Goal: Information Seeking & Learning: Learn about a topic

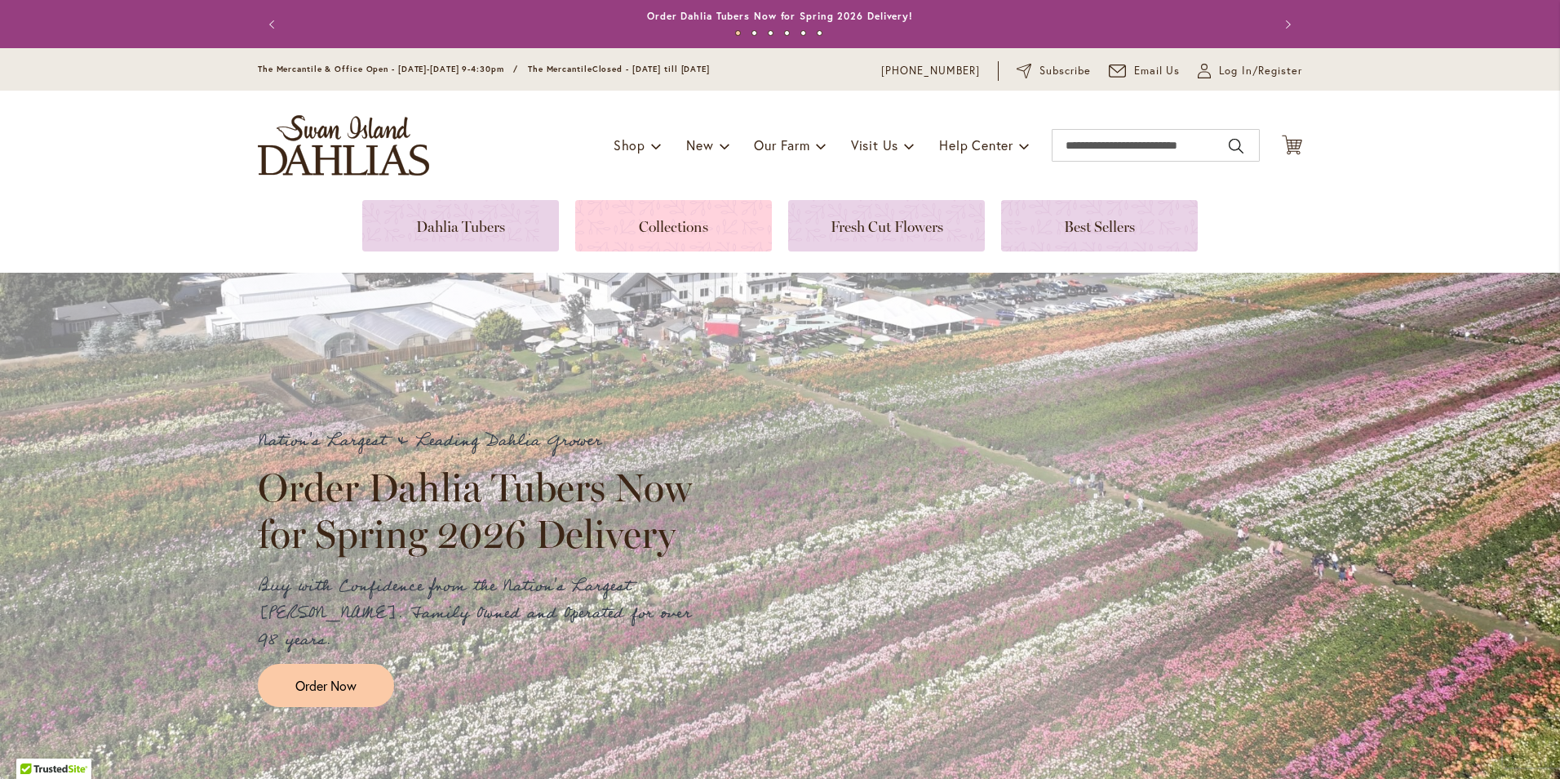
click at [665, 225] on link at bounding box center [673, 225] width 197 height 51
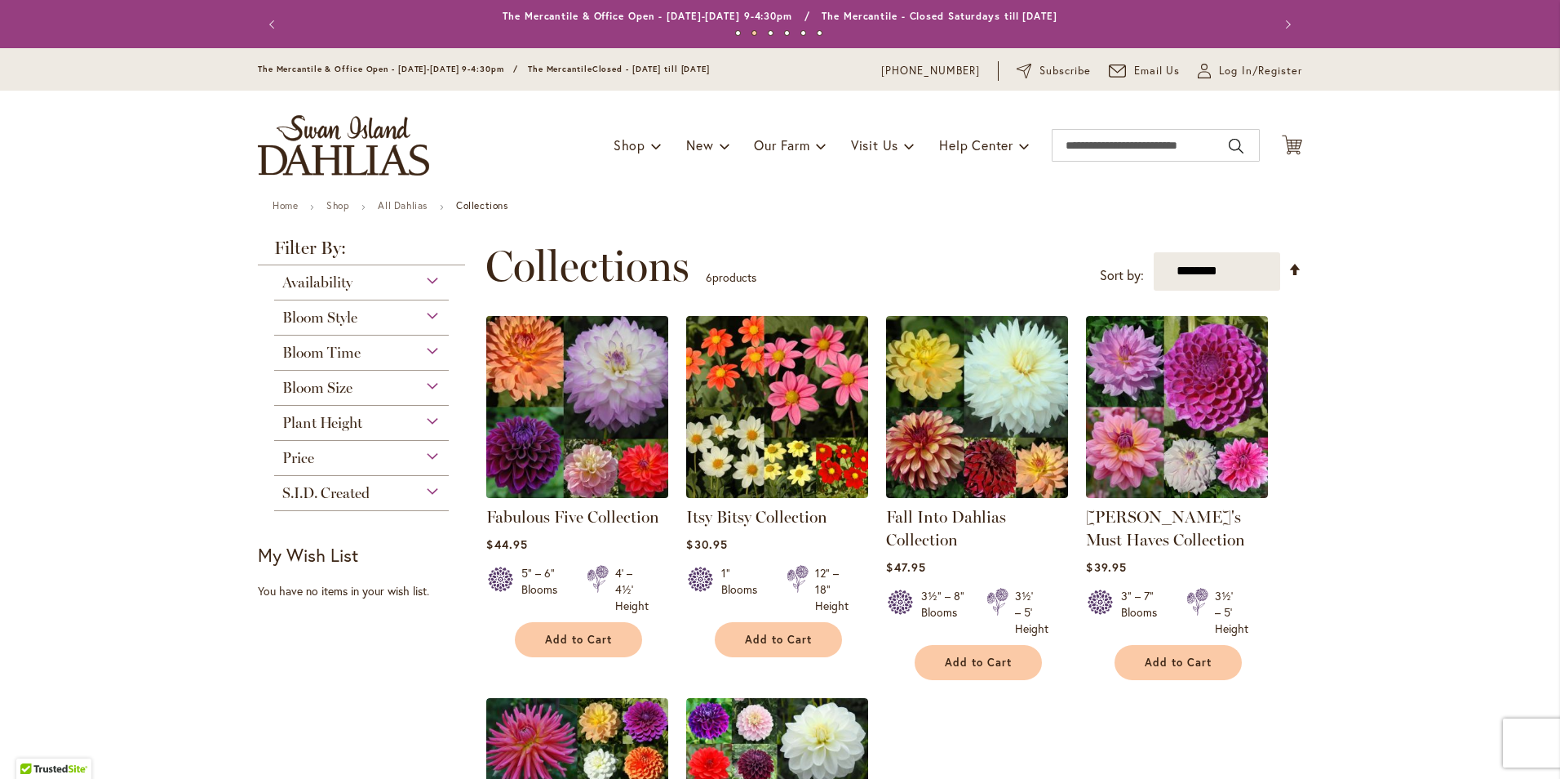
click at [592, 393] on img at bounding box center [577, 406] width 191 height 191
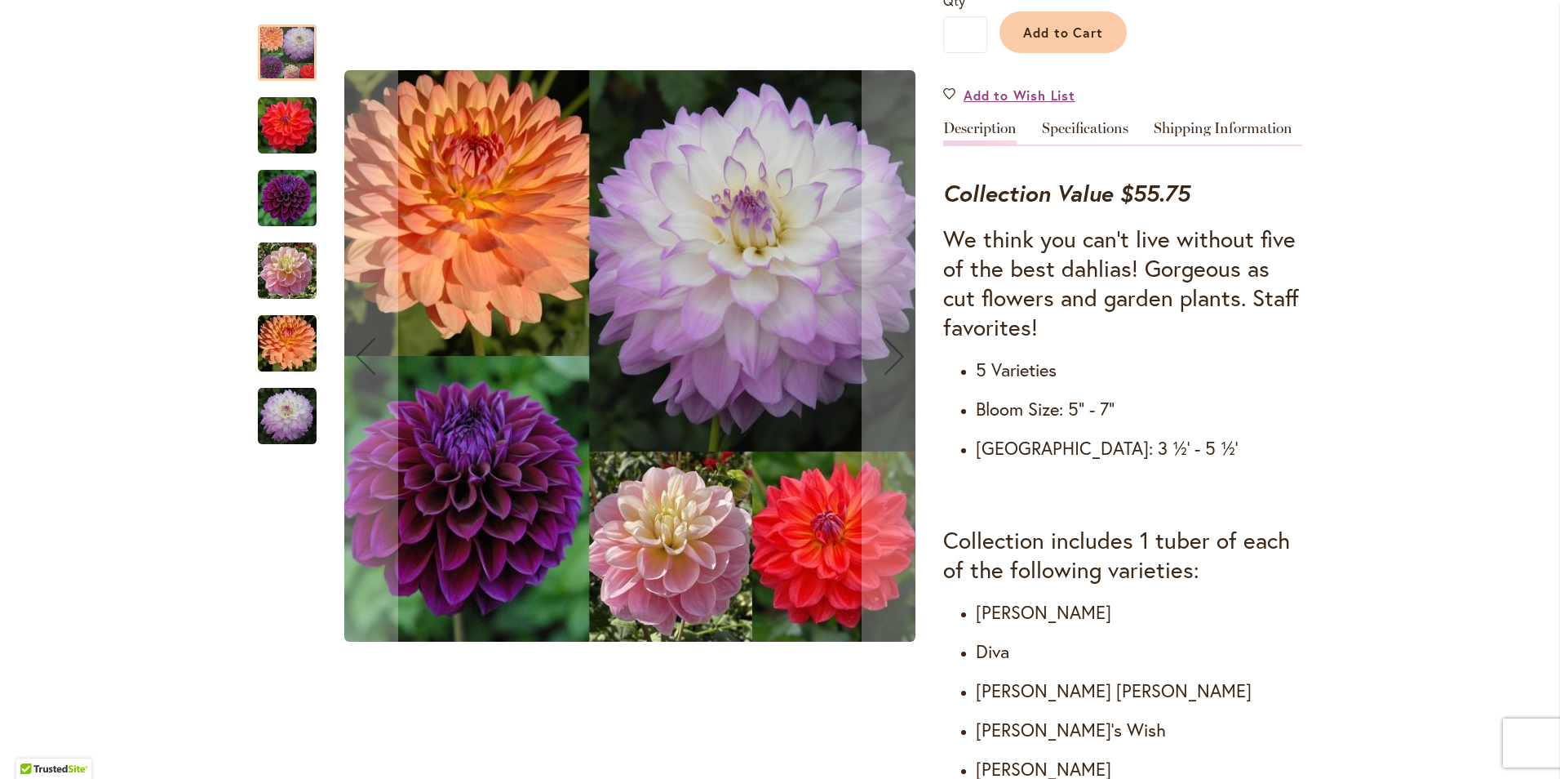
scroll to position [490, 0]
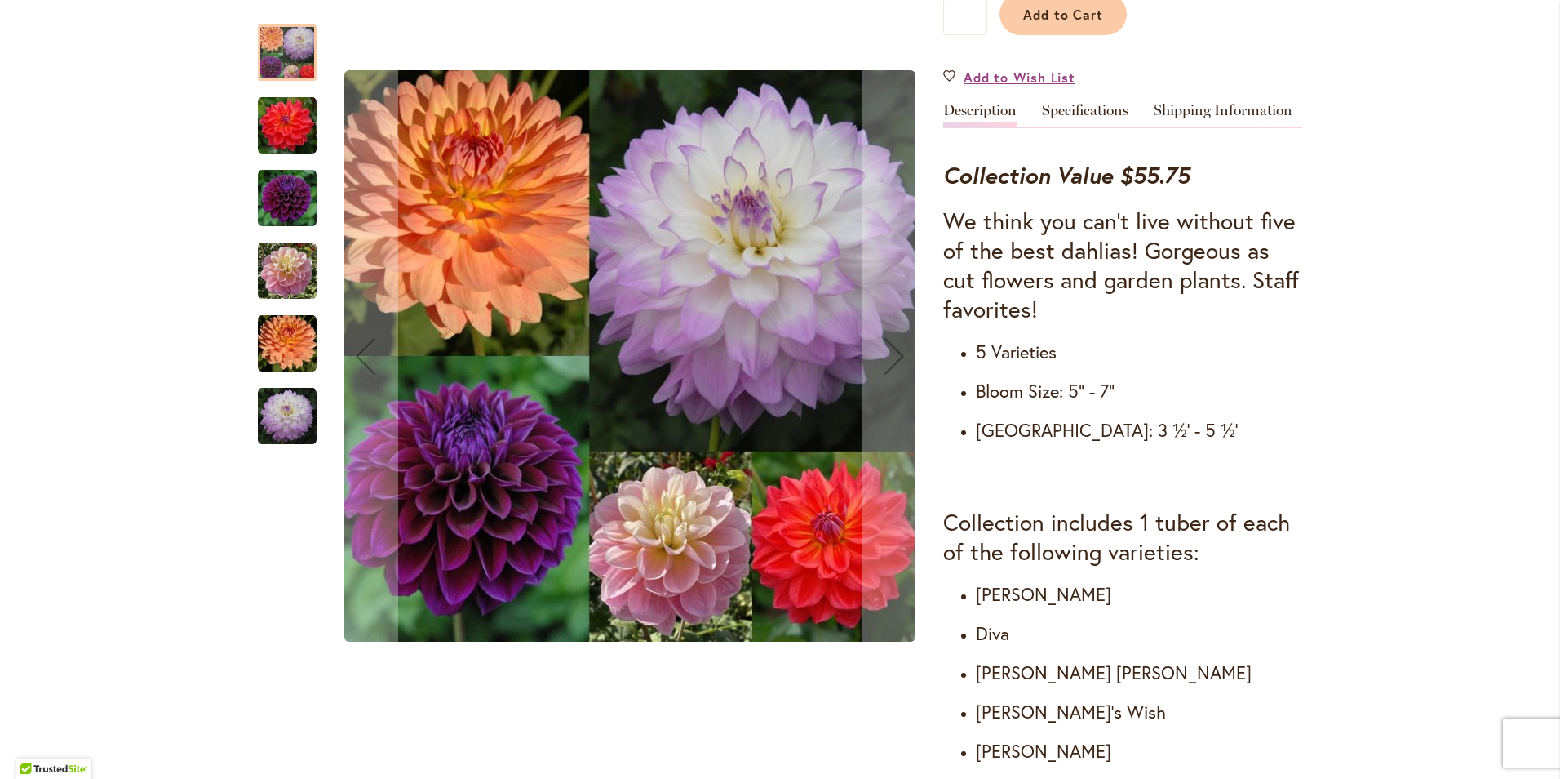
click at [285, 270] on img "GABBIE'S WISH" at bounding box center [287, 271] width 59 height 59
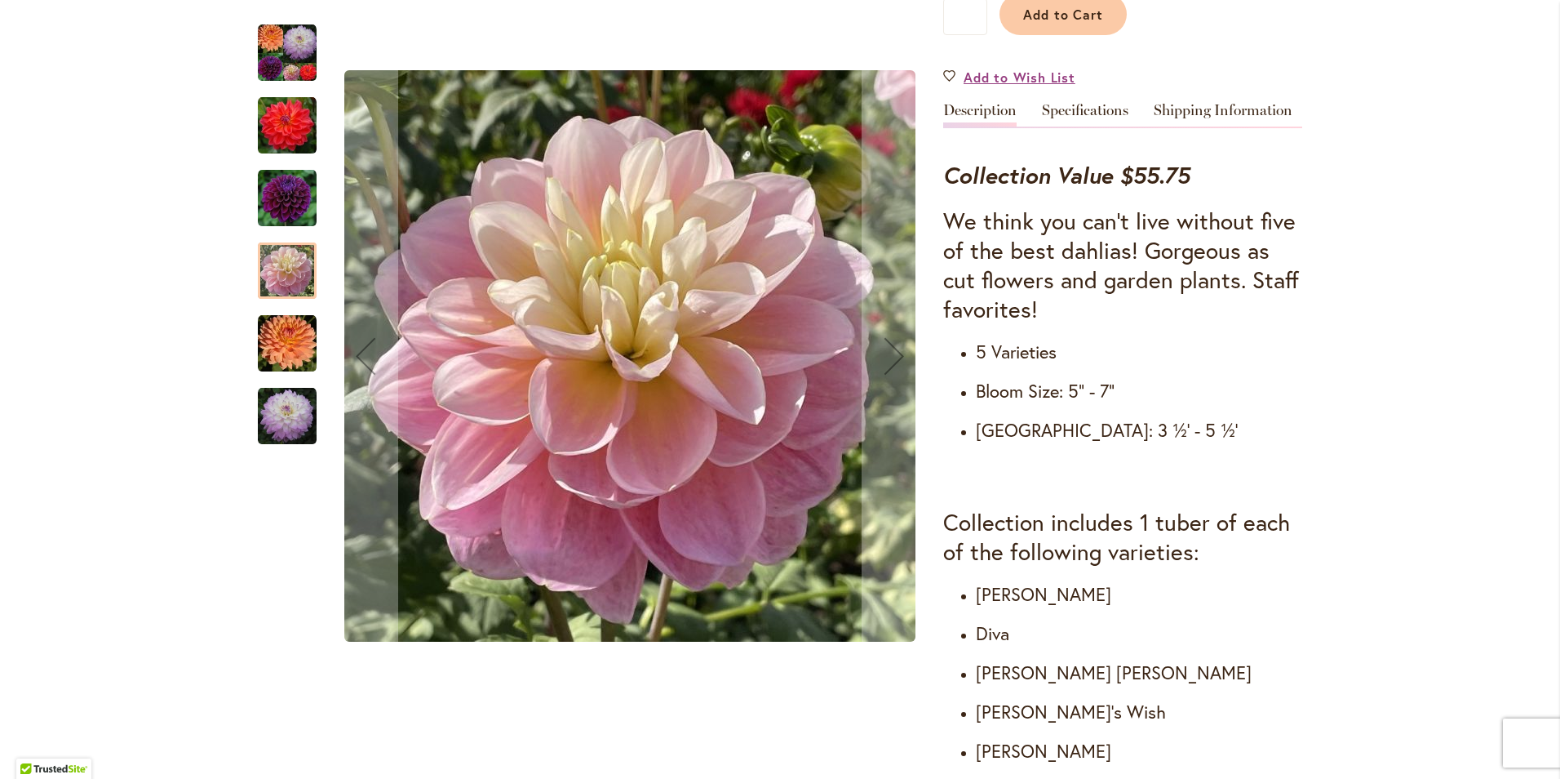
click at [281, 127] on img "COOPER BLAINE" at bounding box center [287, 125] width 59 height 59
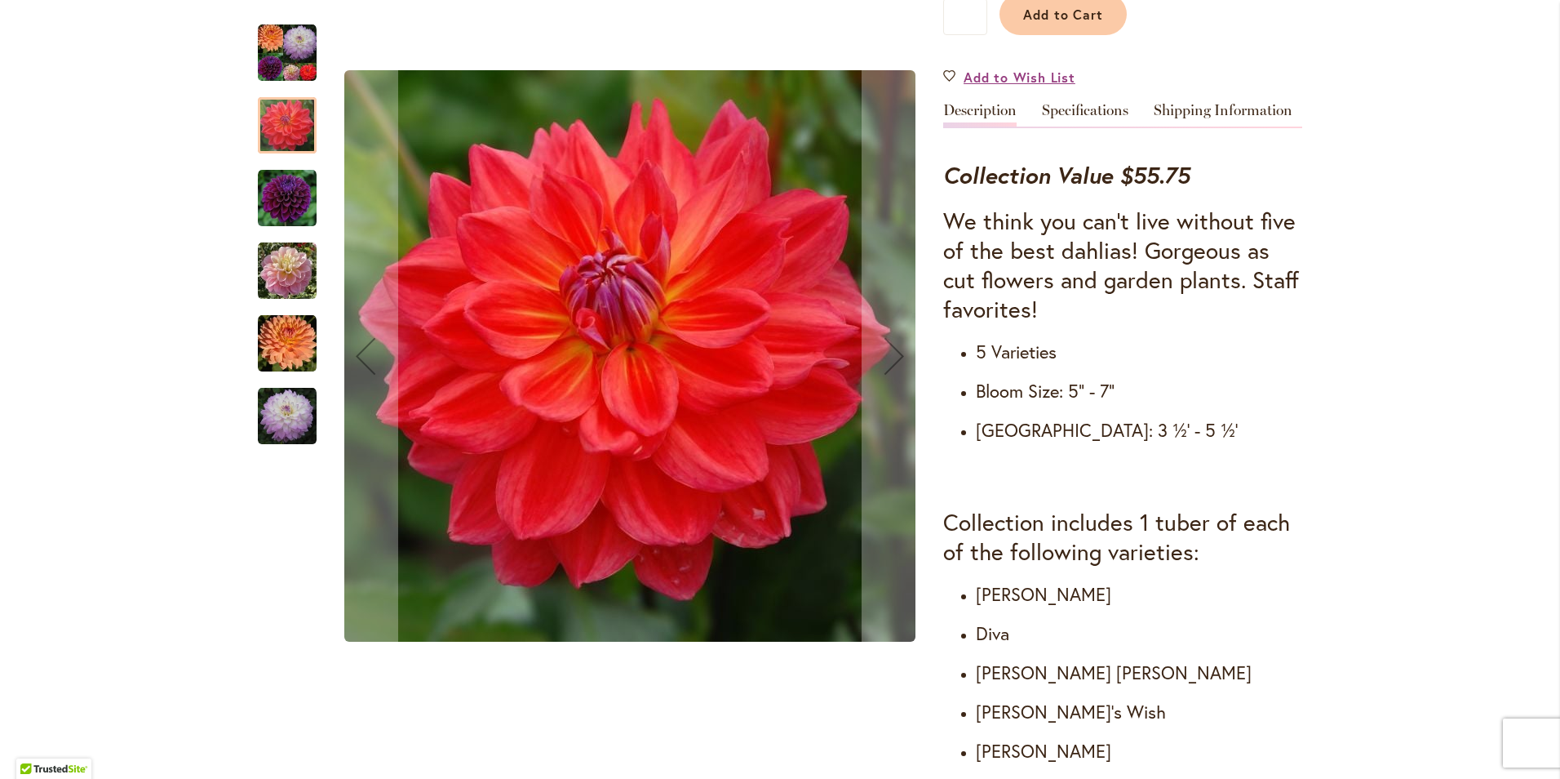
click at [282, 53] on img "Fabulous Five Collection" at bounding box center [287, 53] width 59 height 59
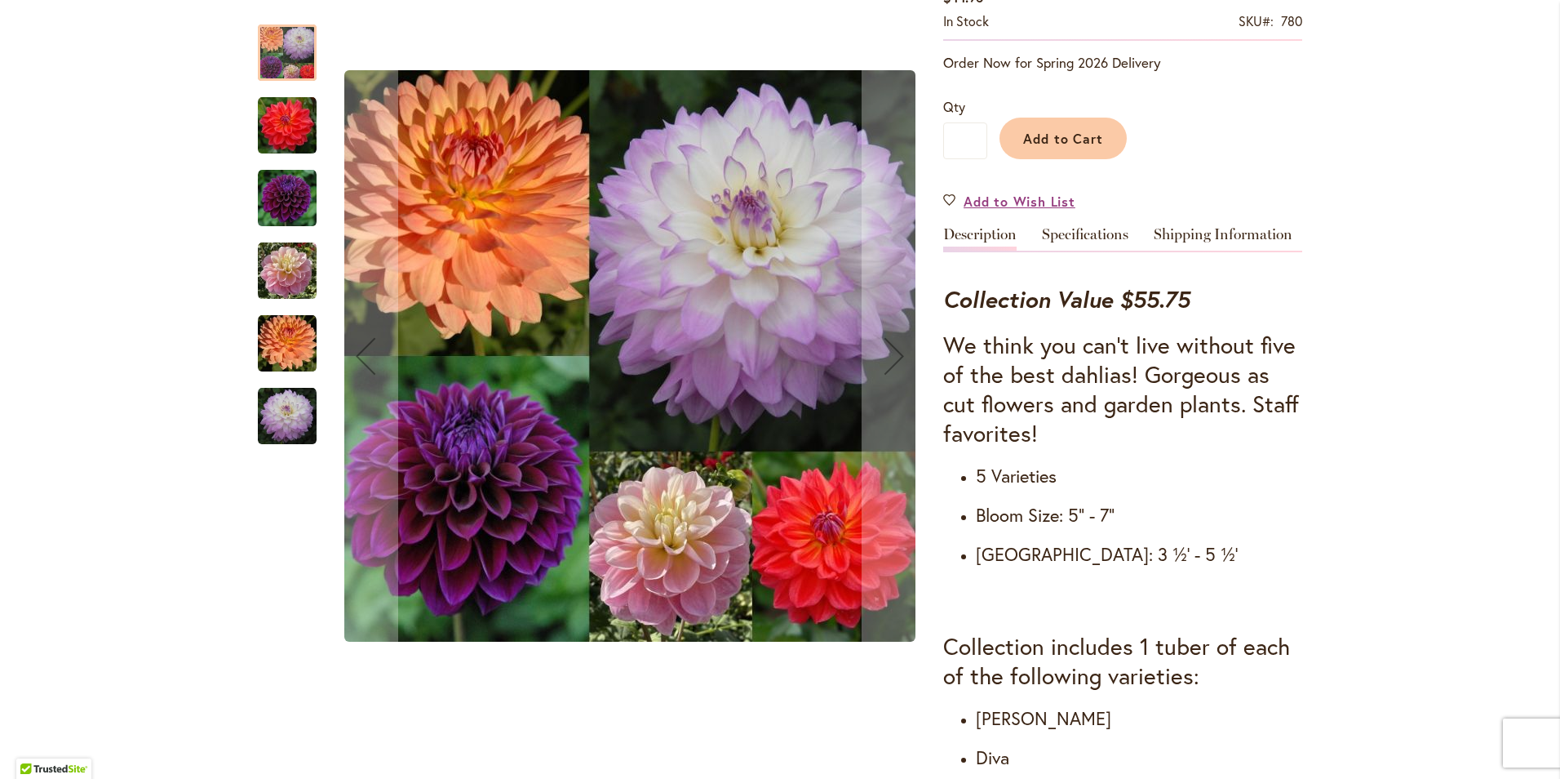
scroll to position [82, 0]
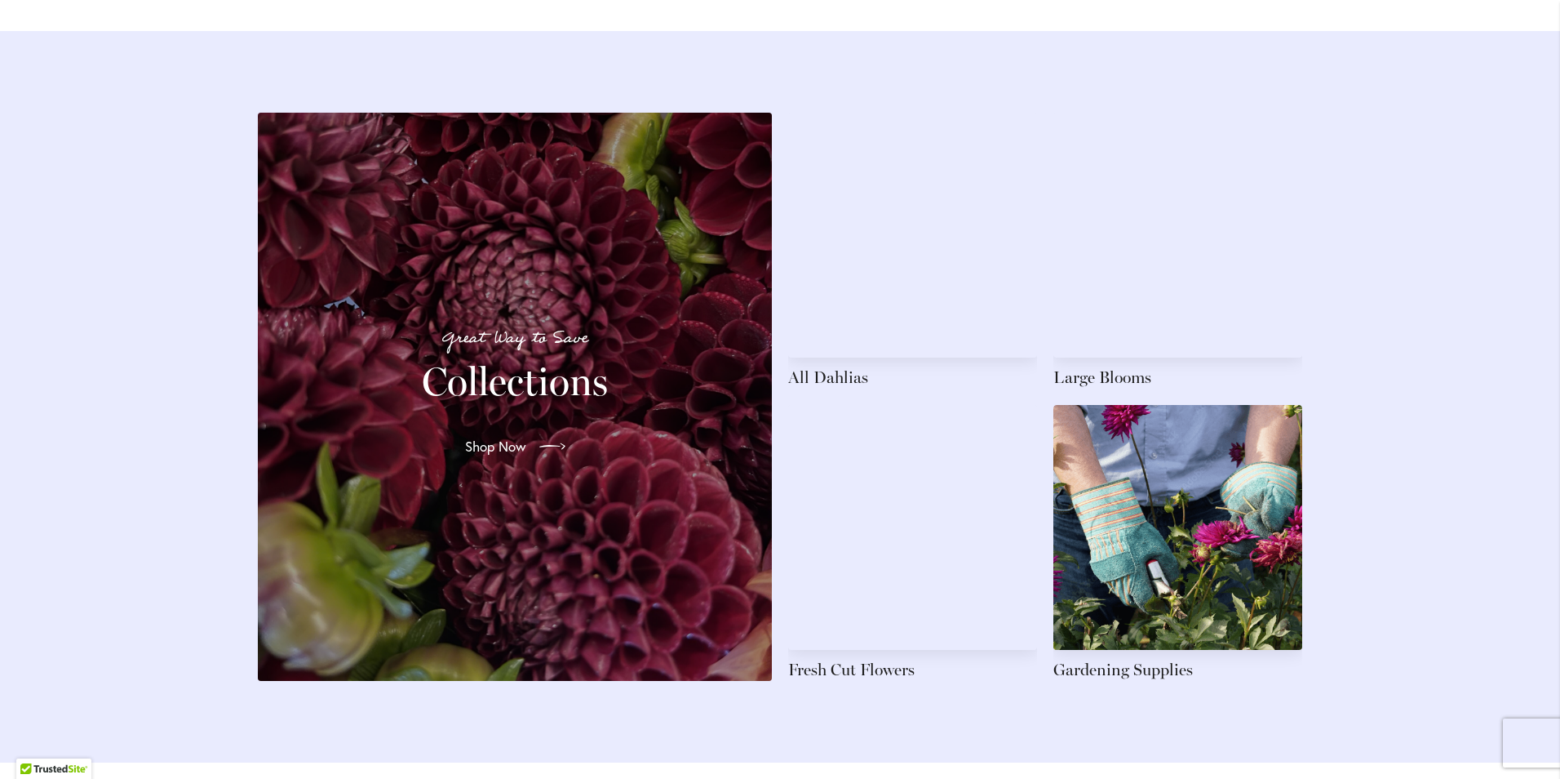
scroll to position [2285, 0]
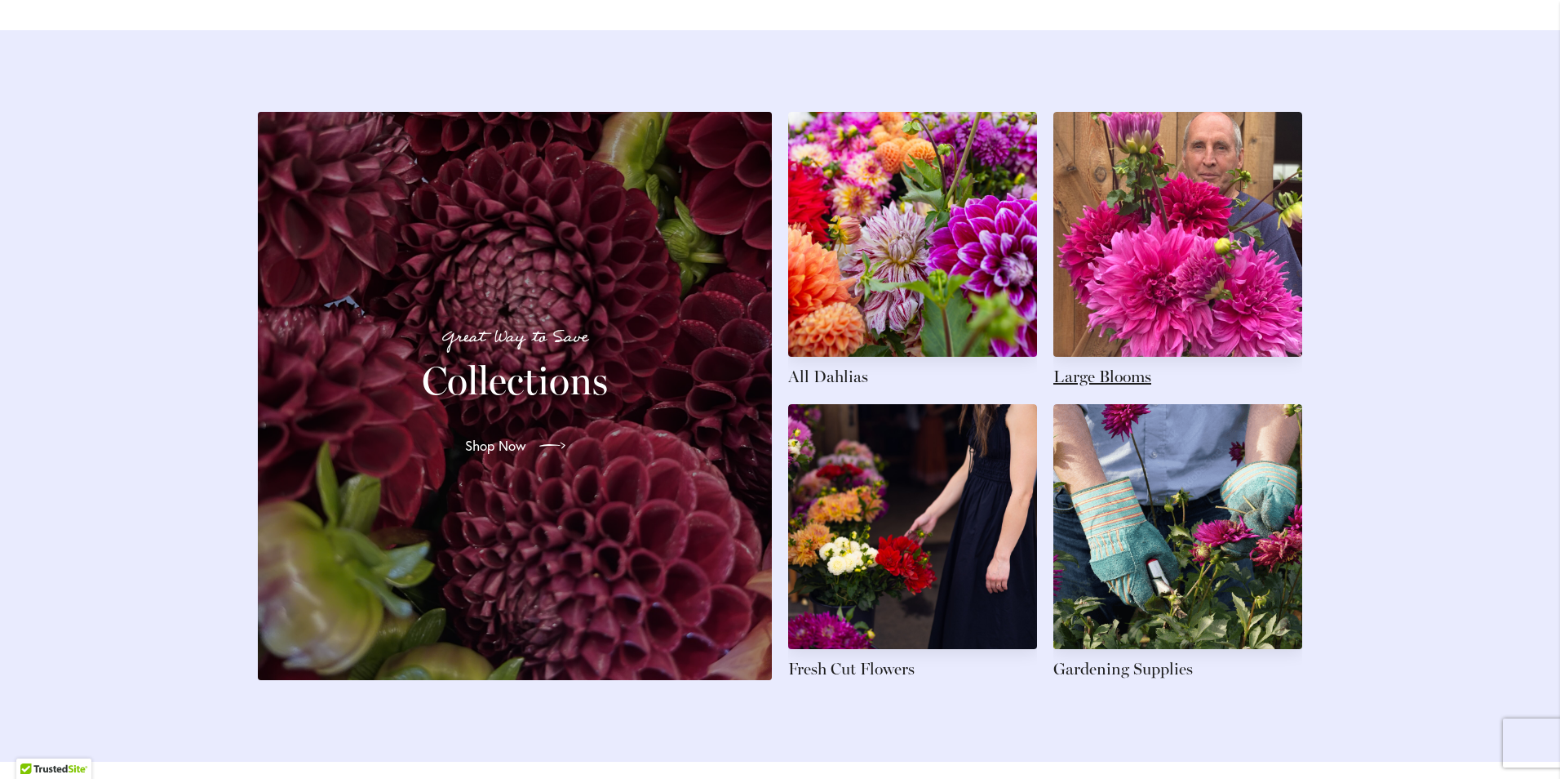
click at [1162, 247] on link at bounding box center [1178, 250] width 249 height 276
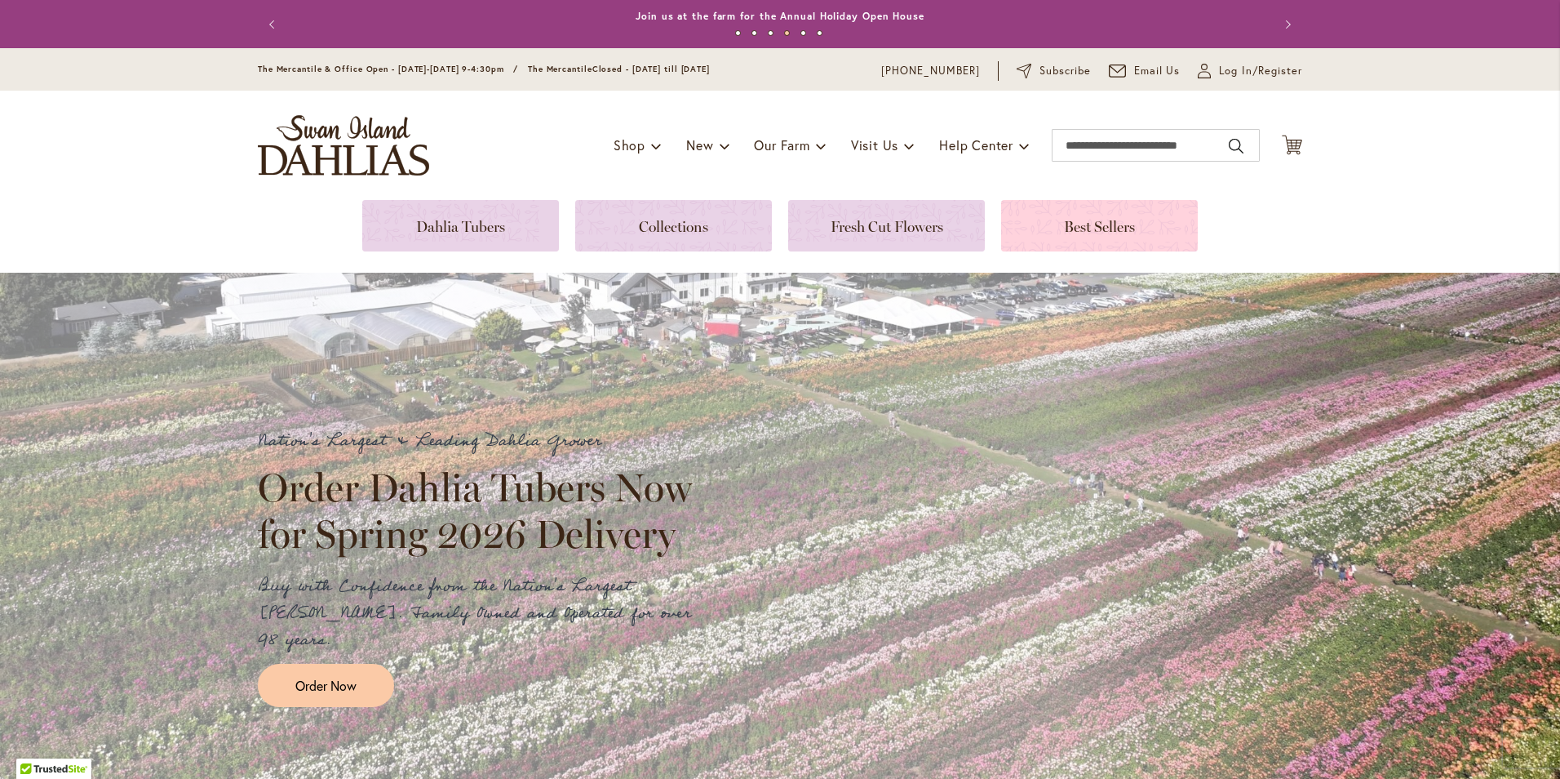
click at [1109, 223] on link at bounding box center [1099, 225] width 197 height 51
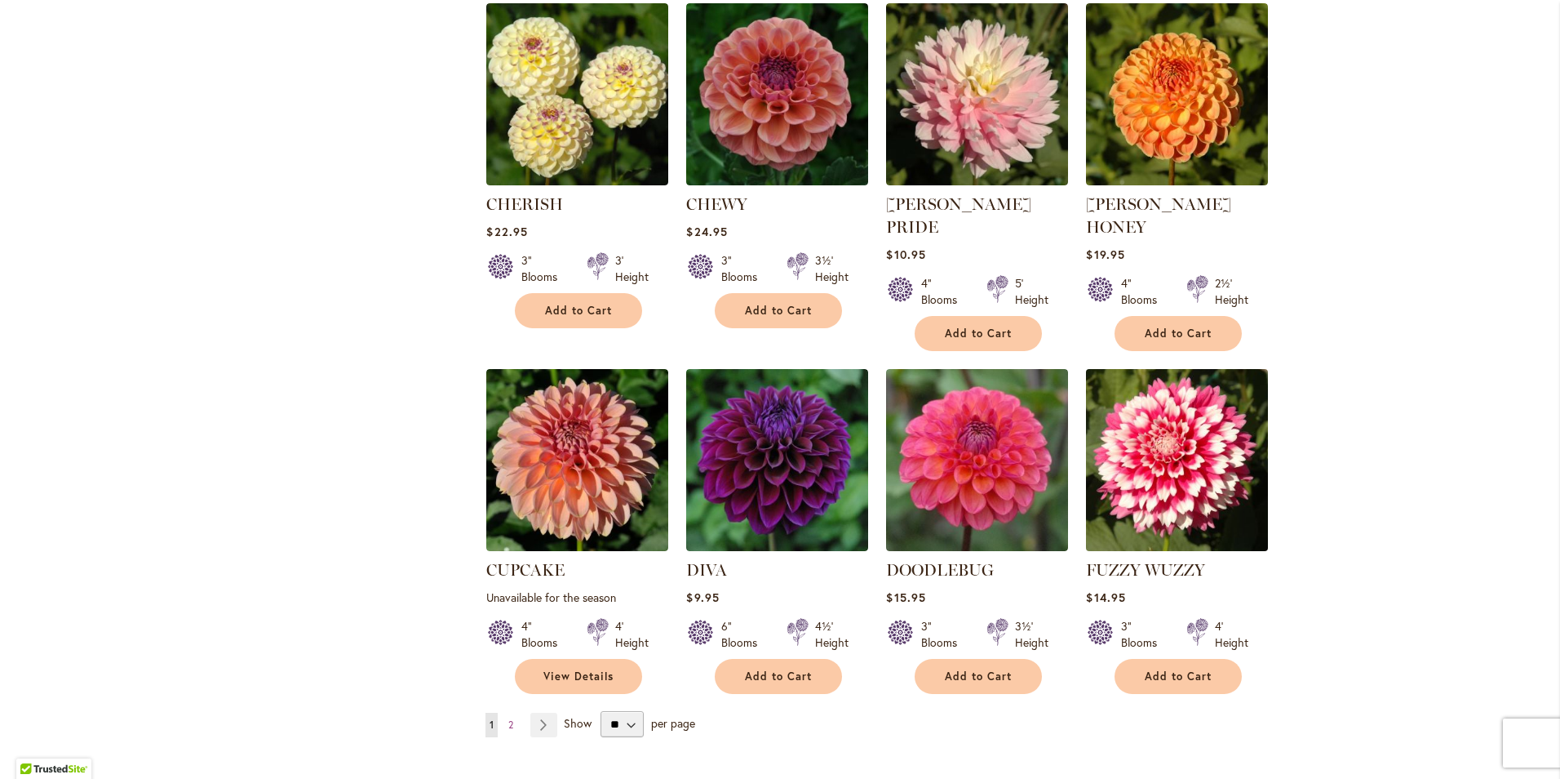
scroll to position [1061, 0]
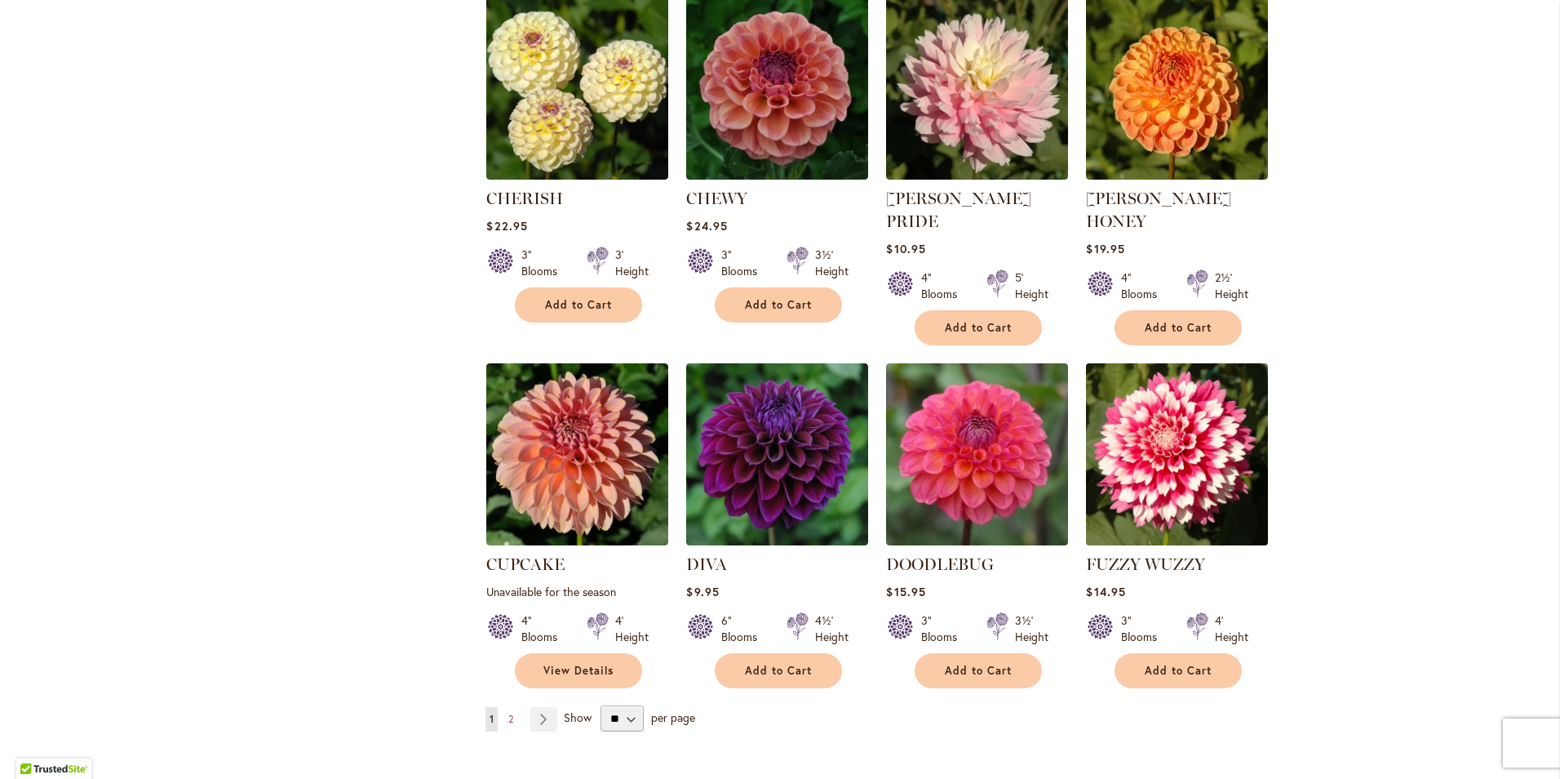
click at [1188, 455] on img at bounding box center [1177, 453] width 191 height 191
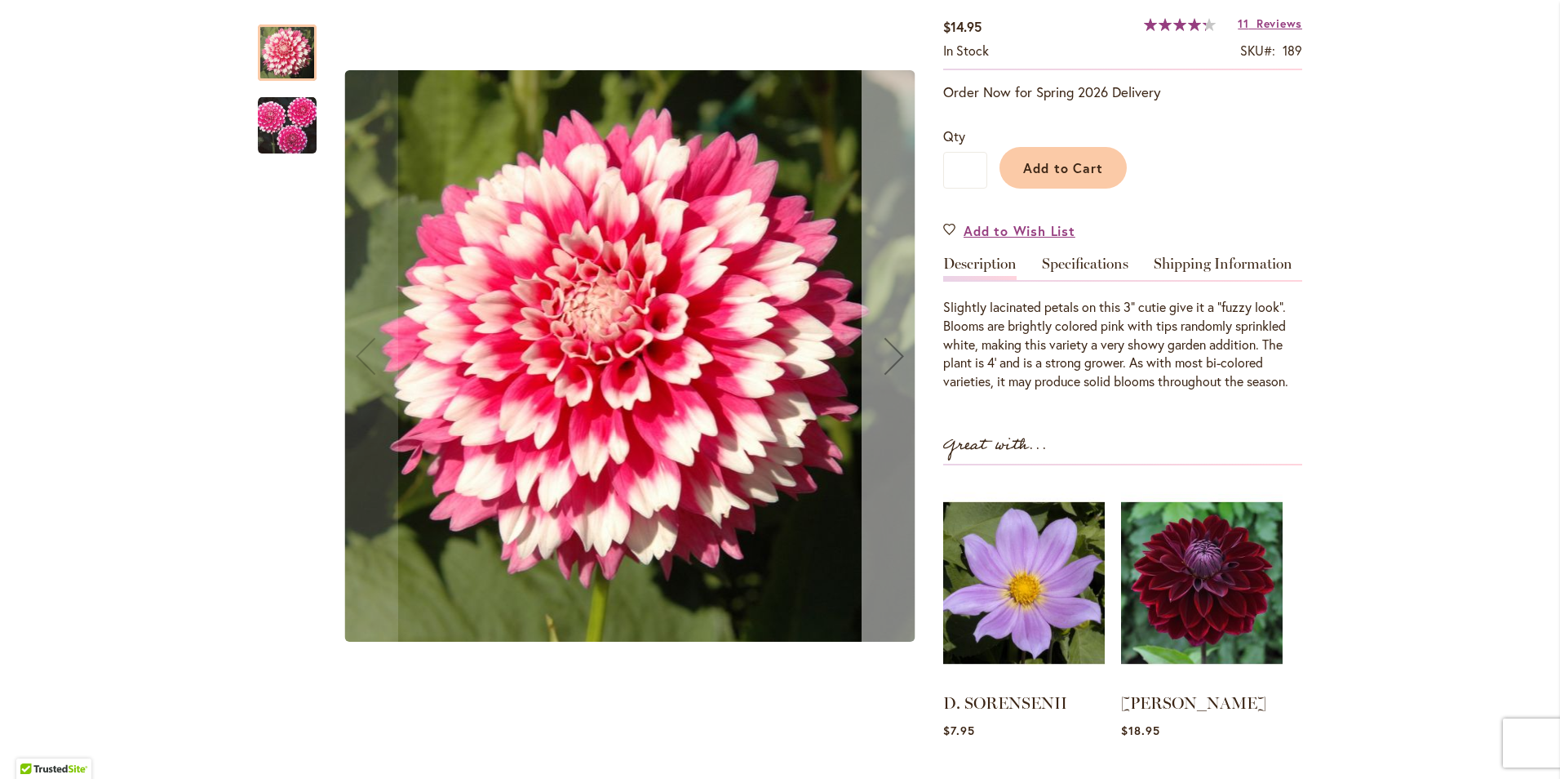
scroll to position [408, 0]
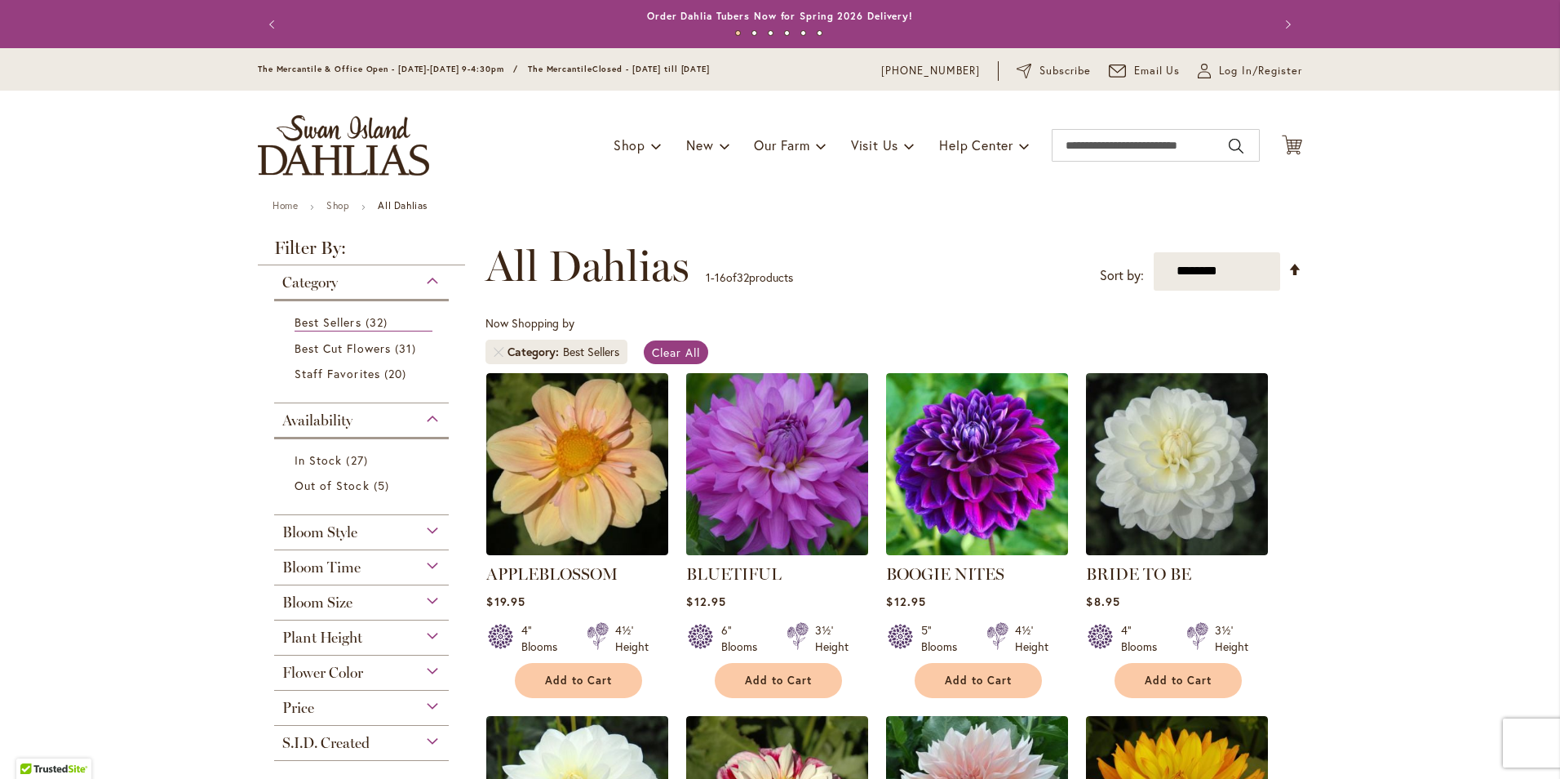
click at [801, 470] on img at bounding box center [777, 463] width 191 height 191
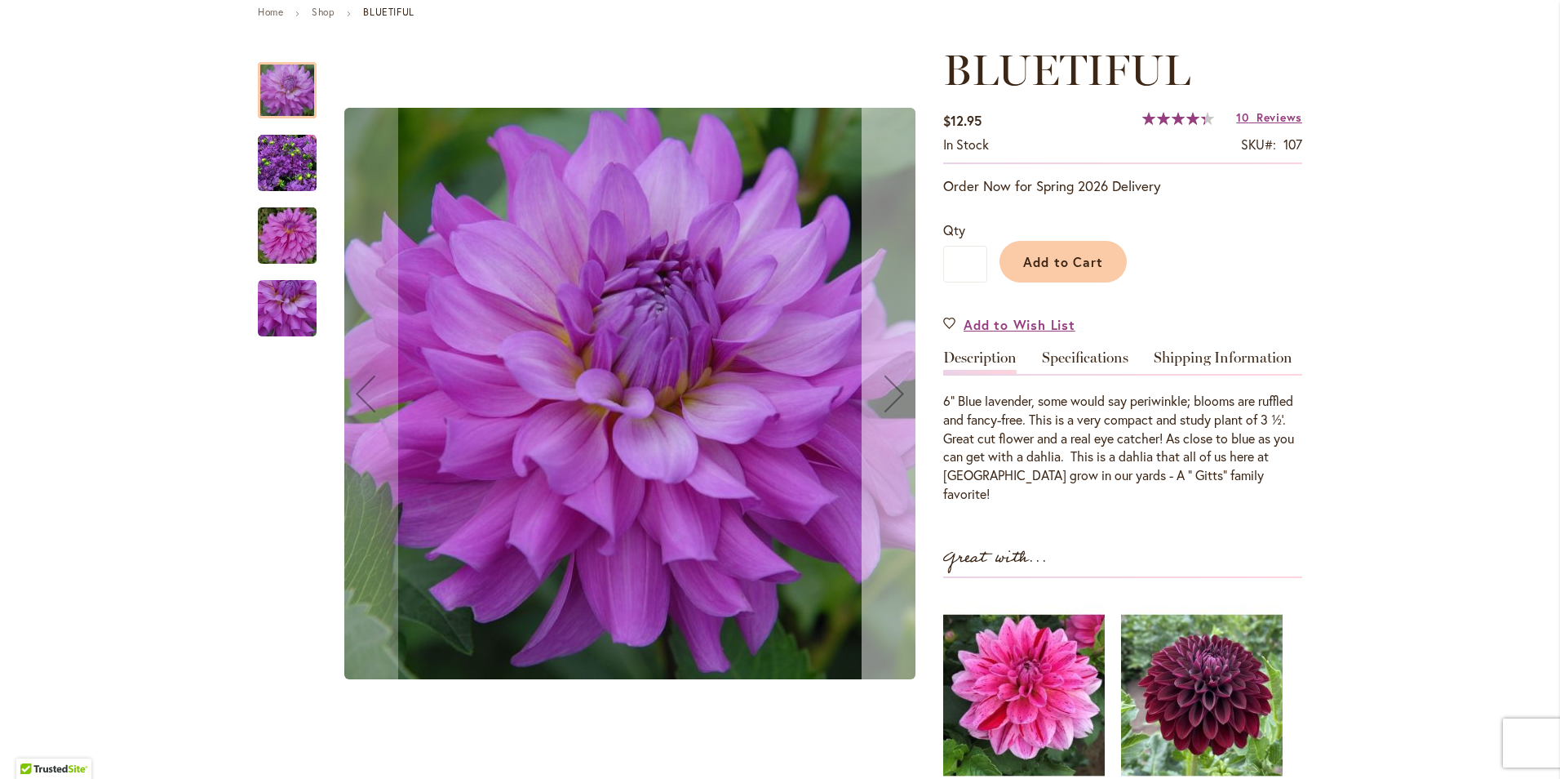
scroll to position [245, 0]
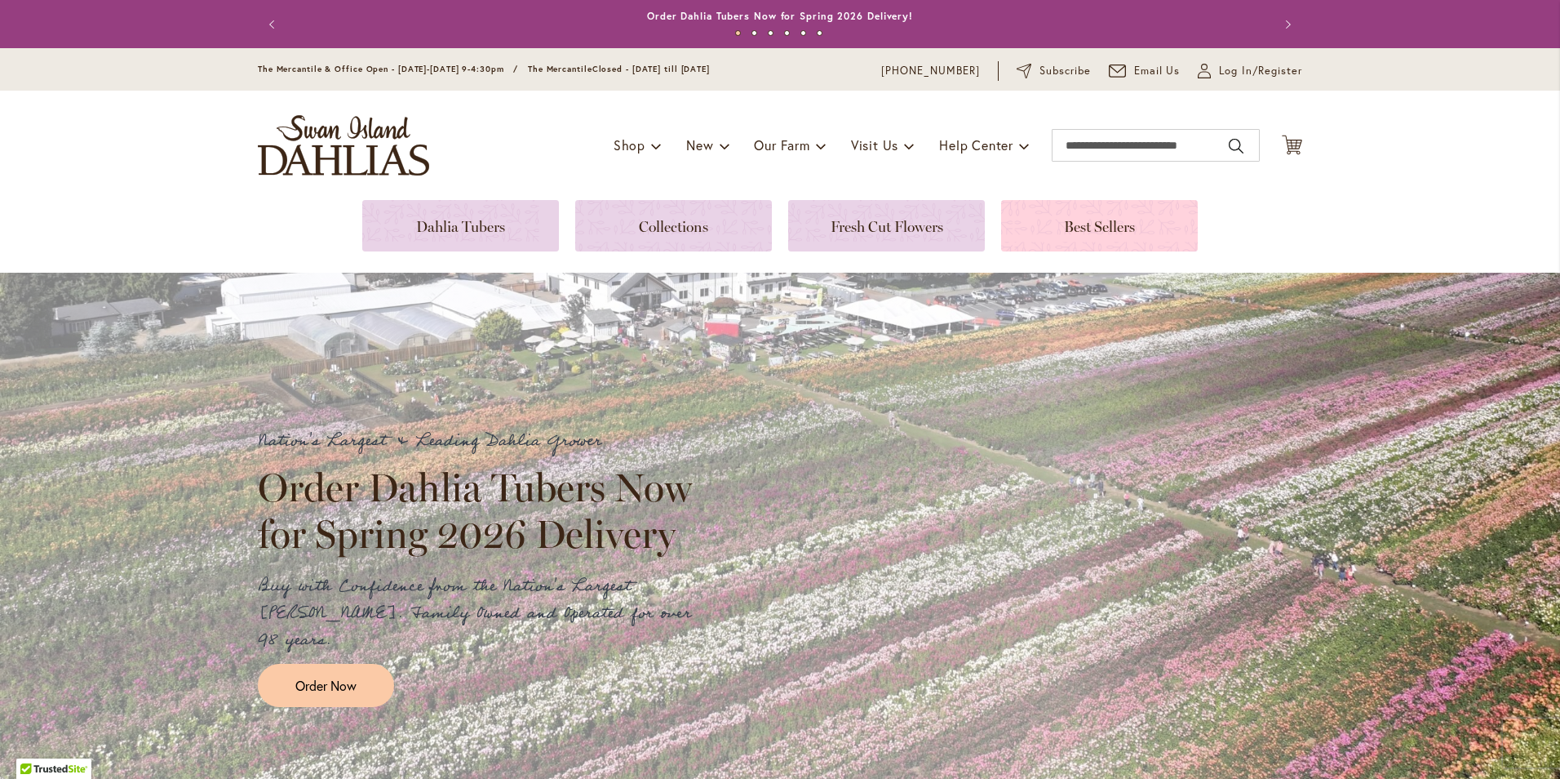
click at [1074, 231] on link at bounding box center [1099, 225] width 197 height 51
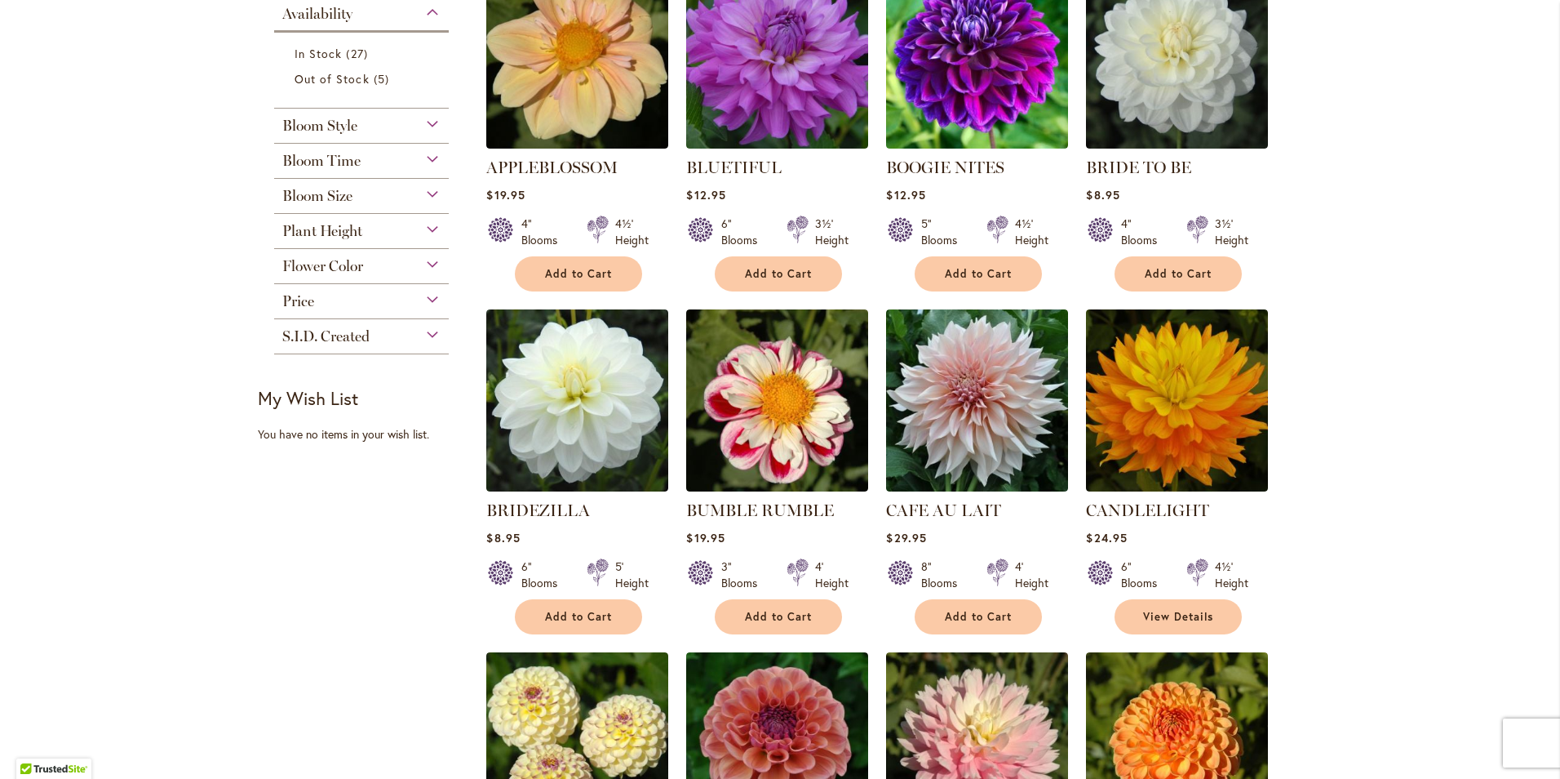
scroll to position [408, 0]
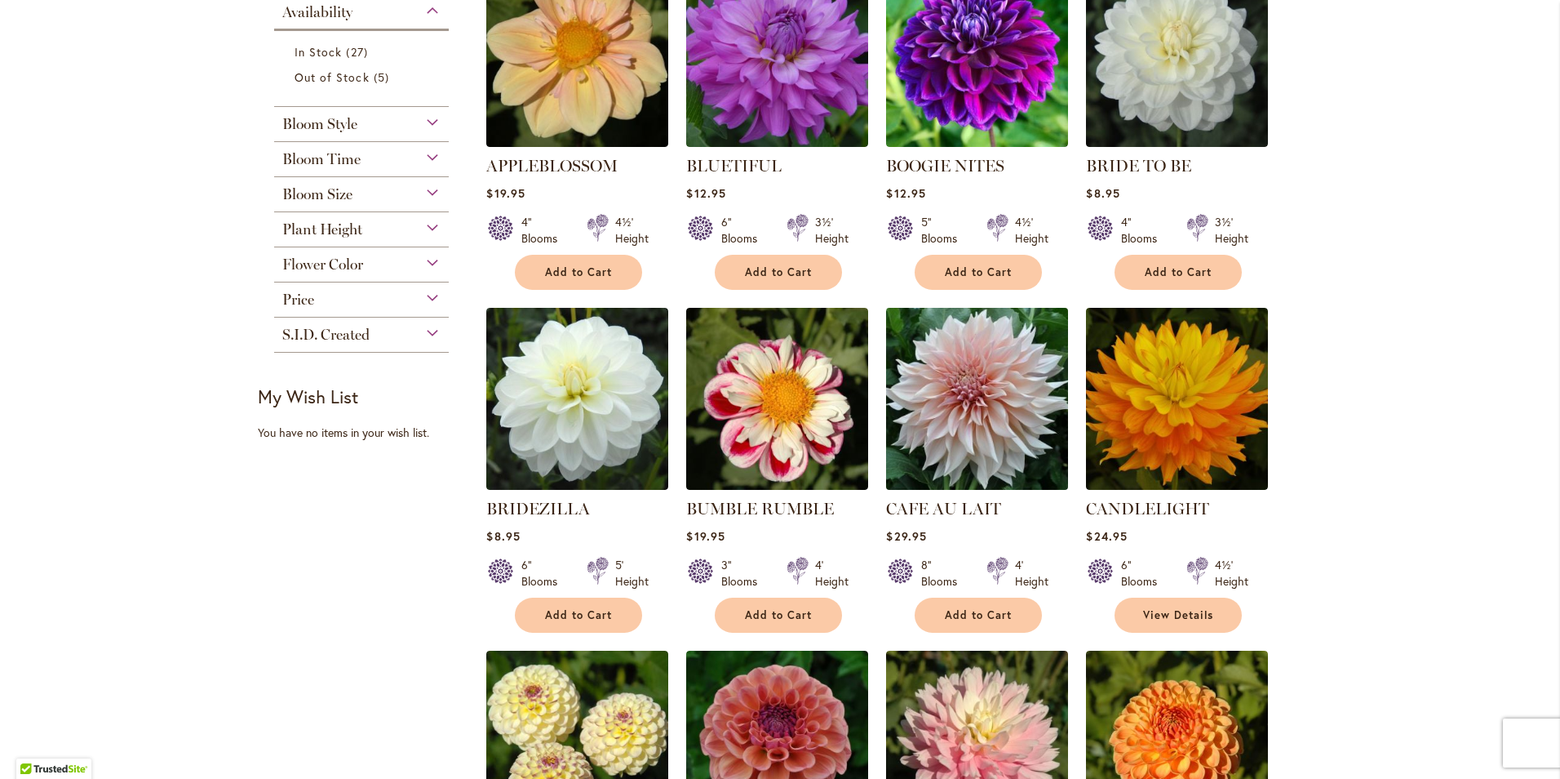
click at [953, 391] on img at bounding box center [977, 398] width 191 height 191
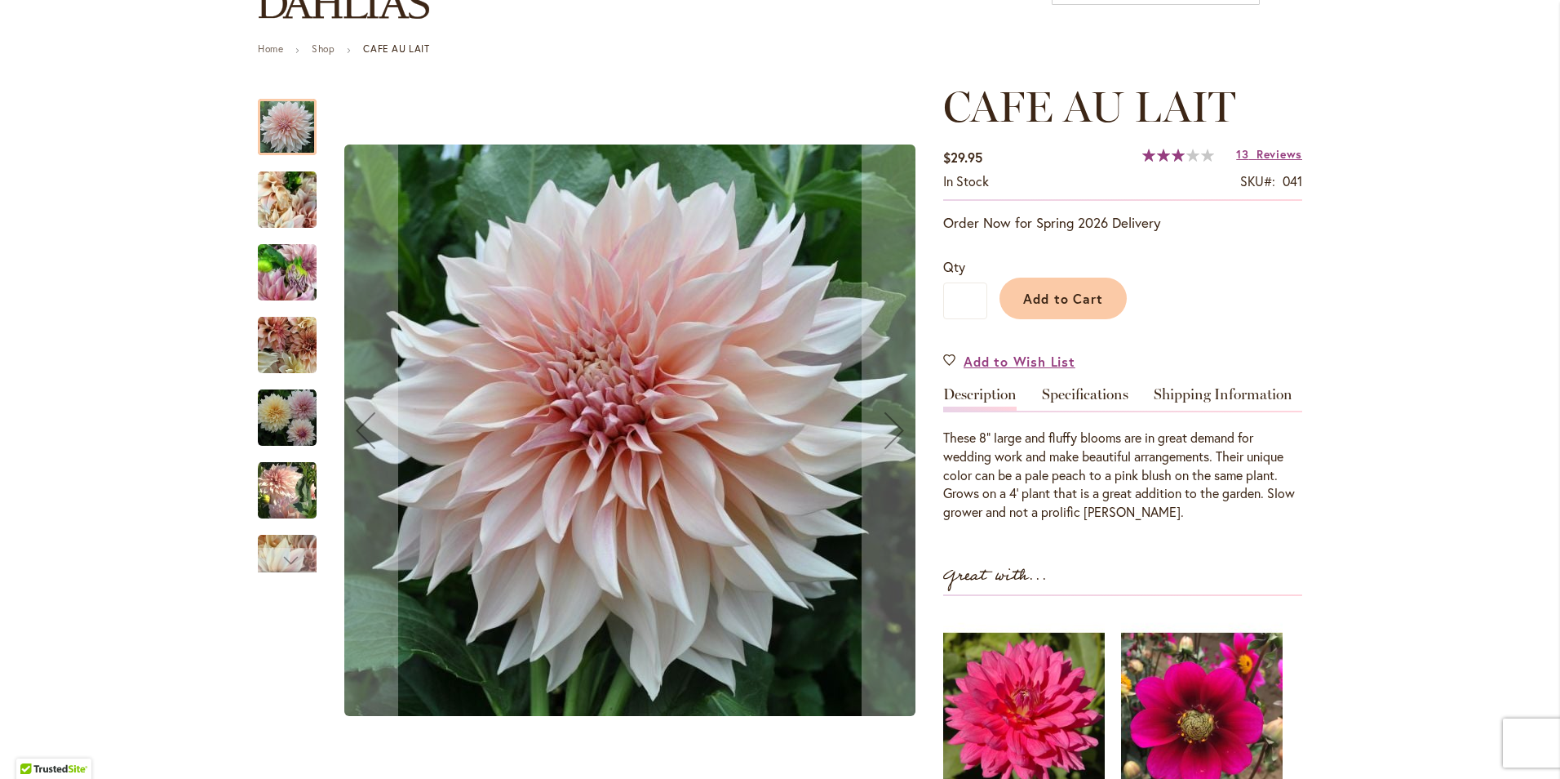
scroll to position [163, 0]
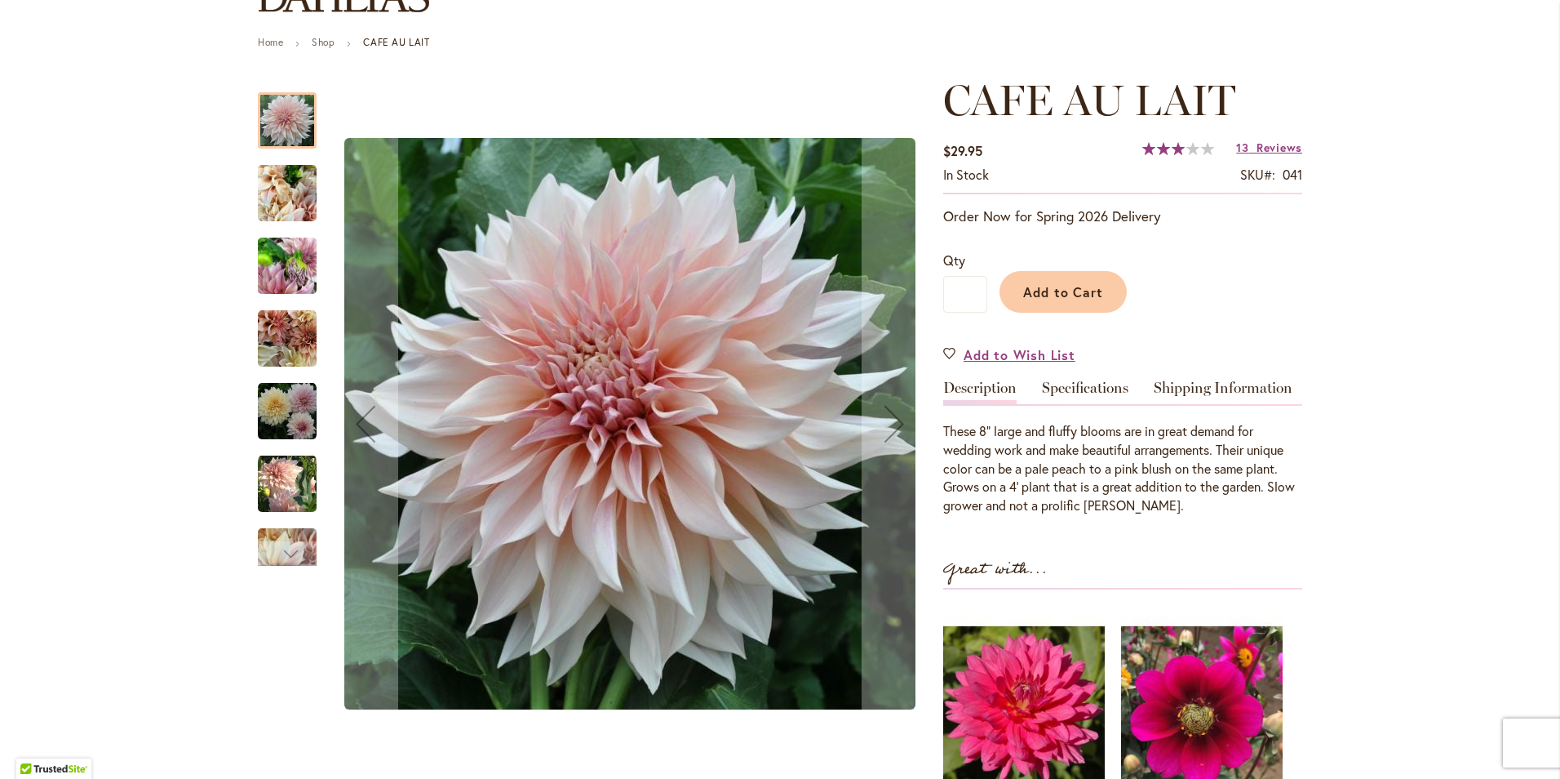
click at [286, 194] on img "Café Au Lait" at bounding box center [287, 193] width 59 height 78
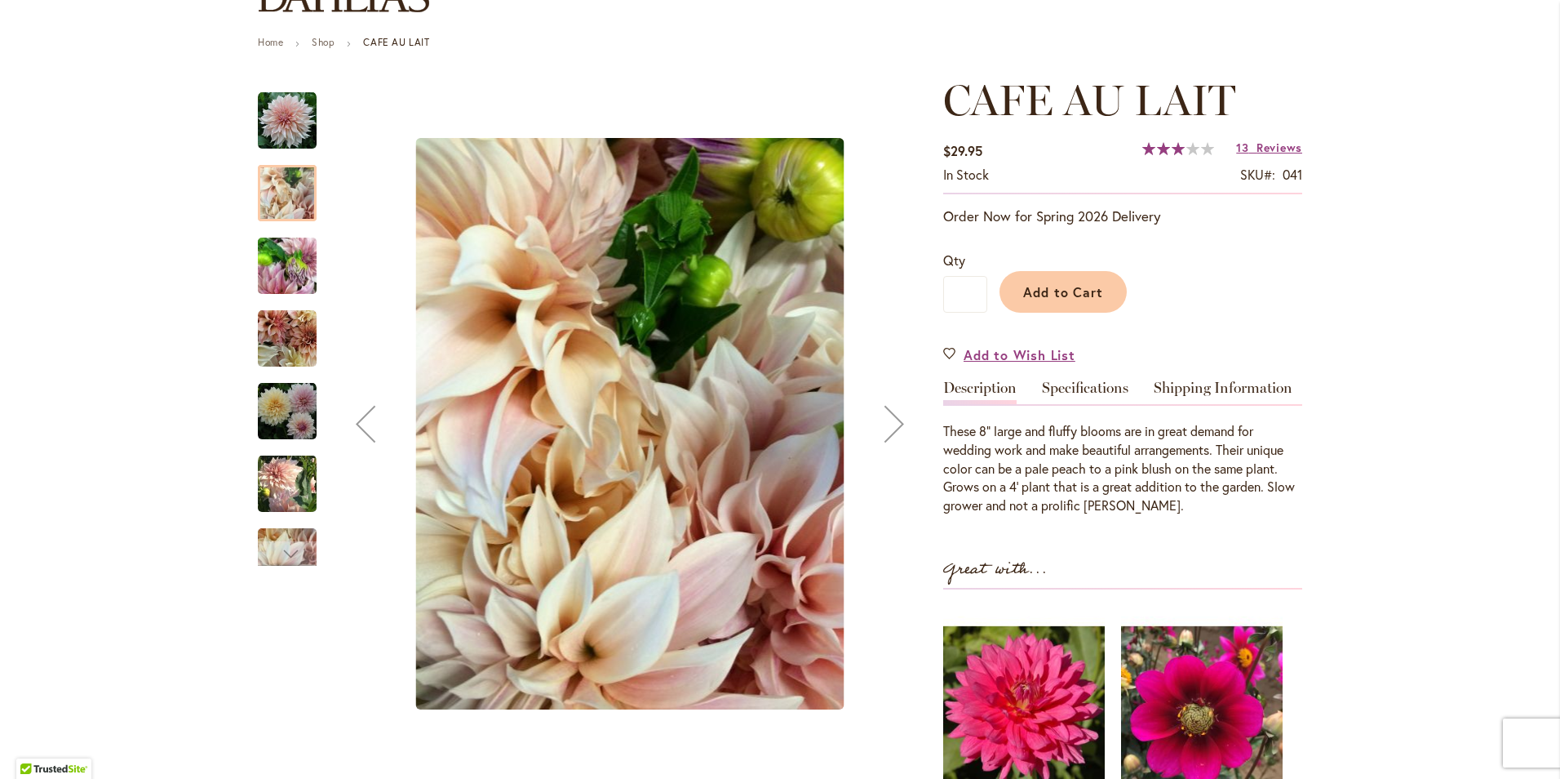
click at [279, 262] on img "Café Au Lait" at bounding box center [287, 266] width 59 height 78
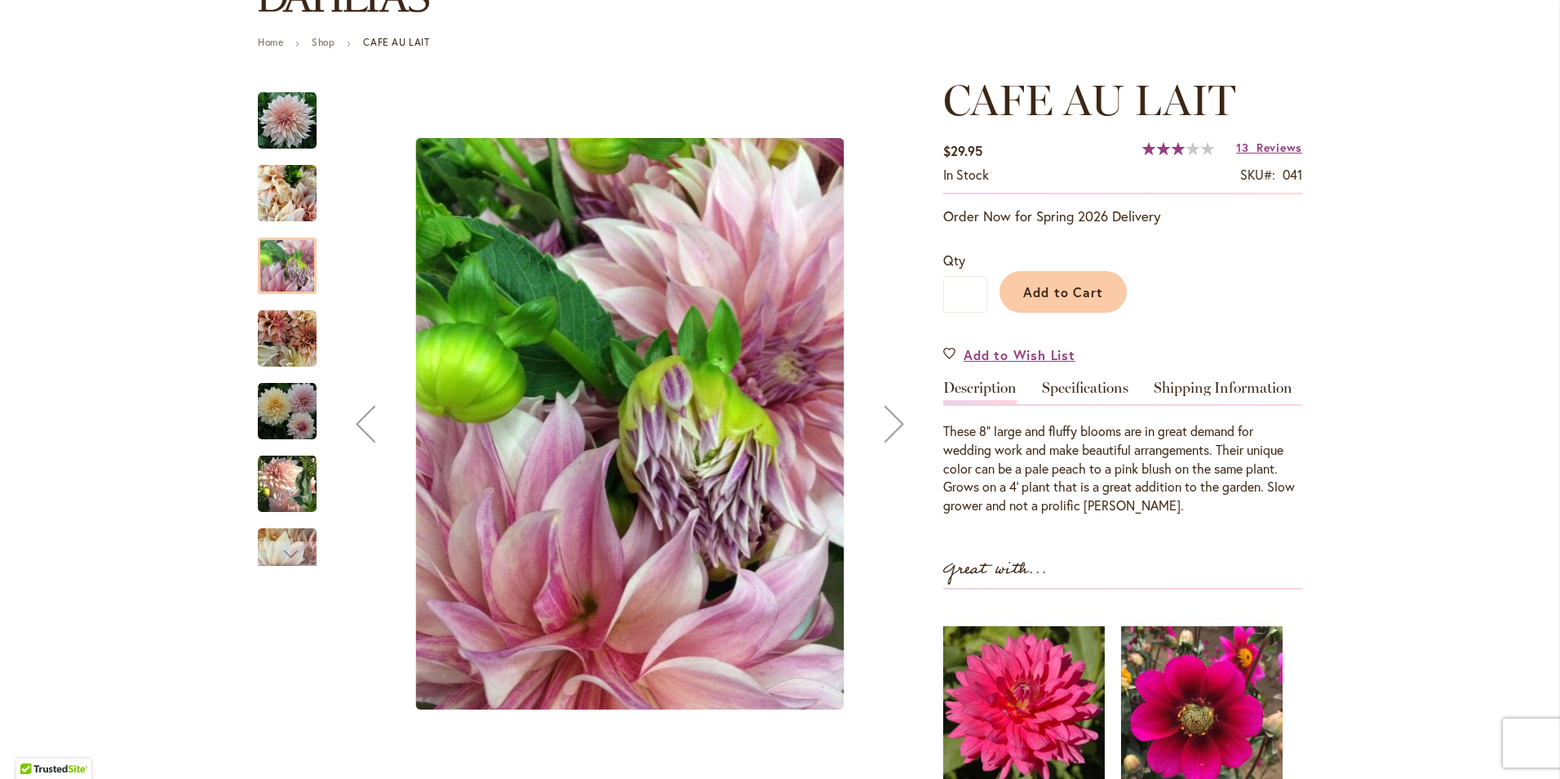
click at [287, 337] on img "Café Au Lait" at bounding box center [287, 338] width 59 height 59
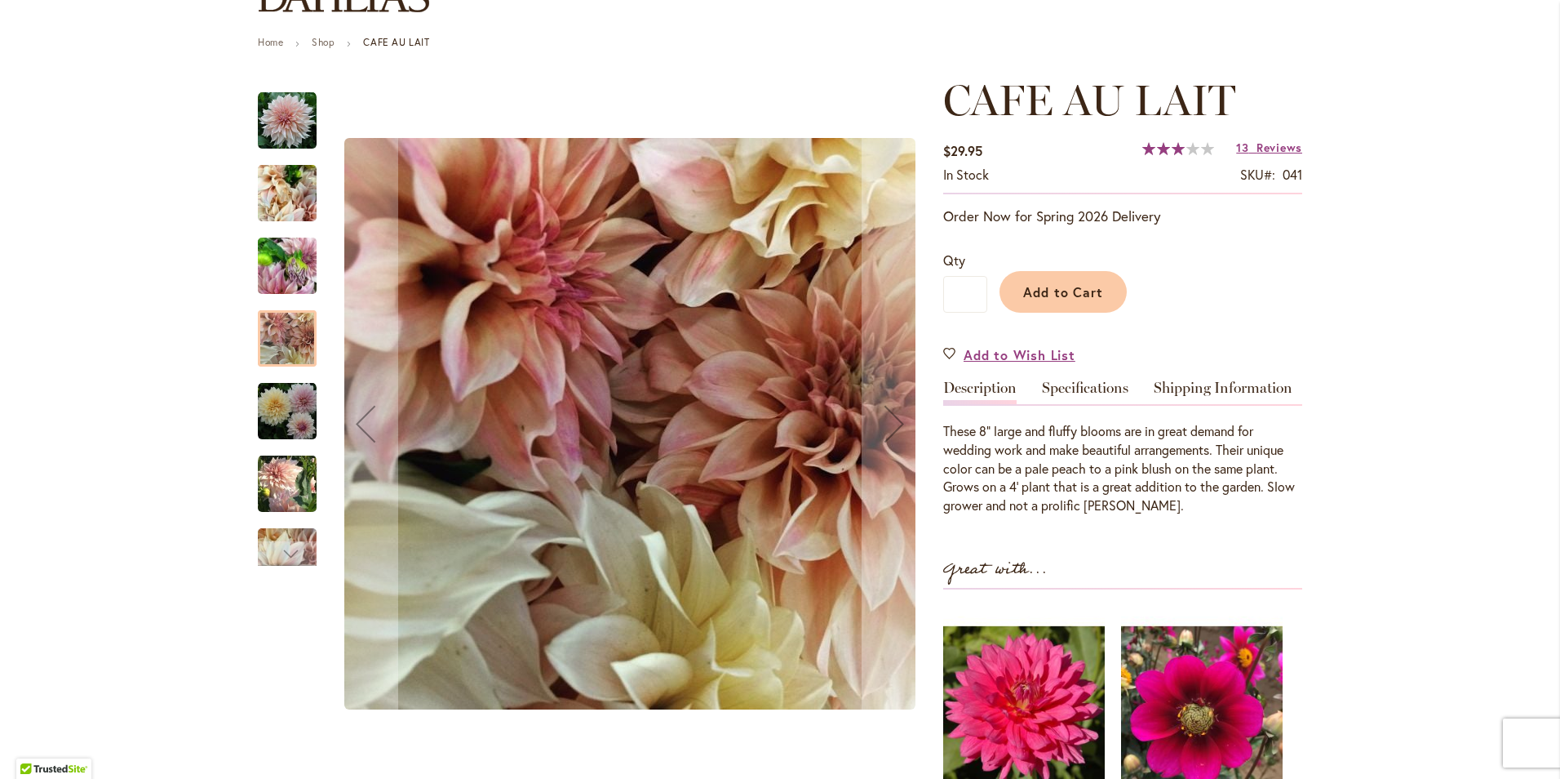
click at [285, 424] on img "Café Au Lait" at bounding box center [287, 411] width 59 height 59
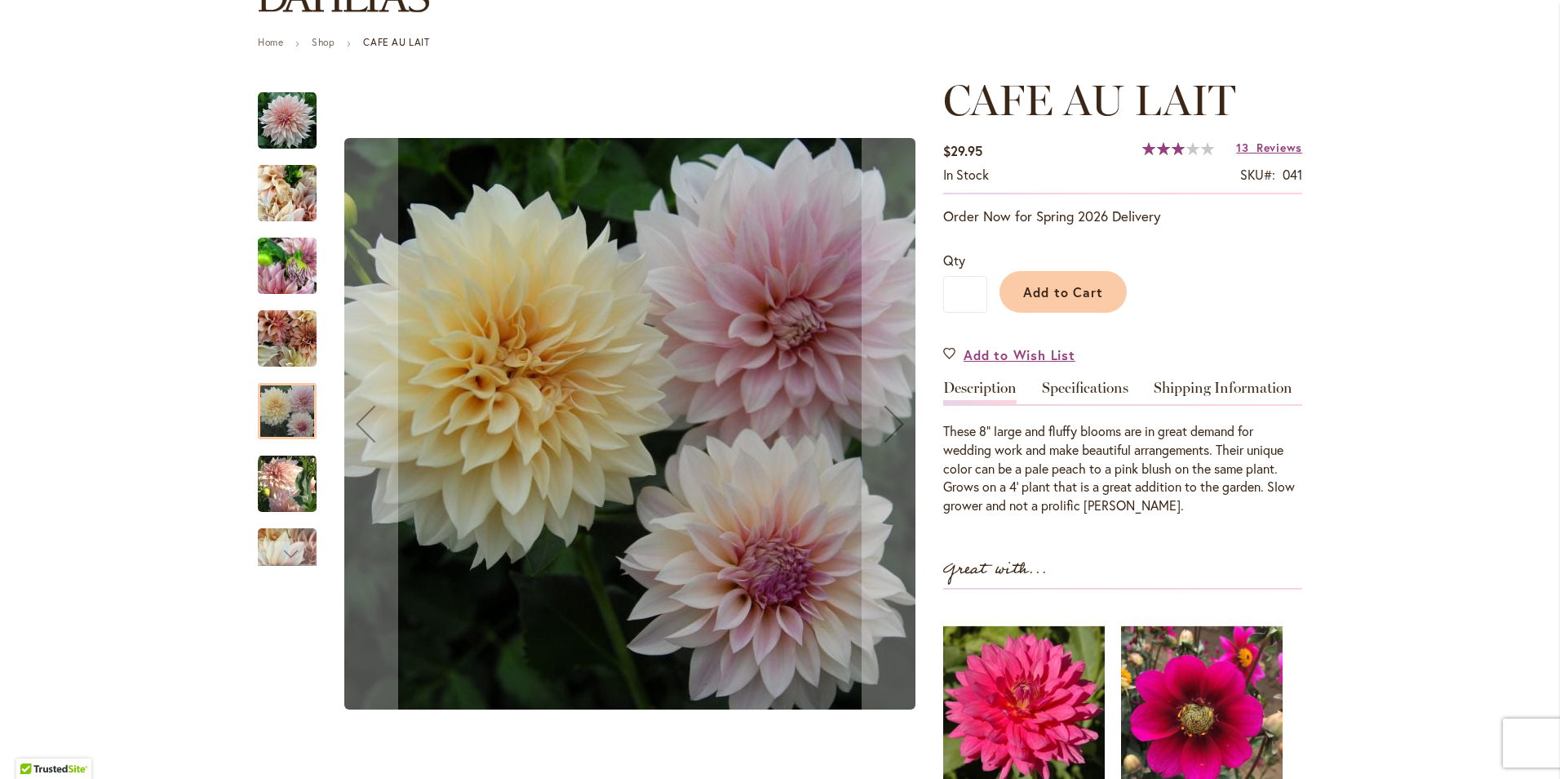
click at [273, 469] on img "Café Au Lait" at bounding box center [287, 483] width 59 height 60
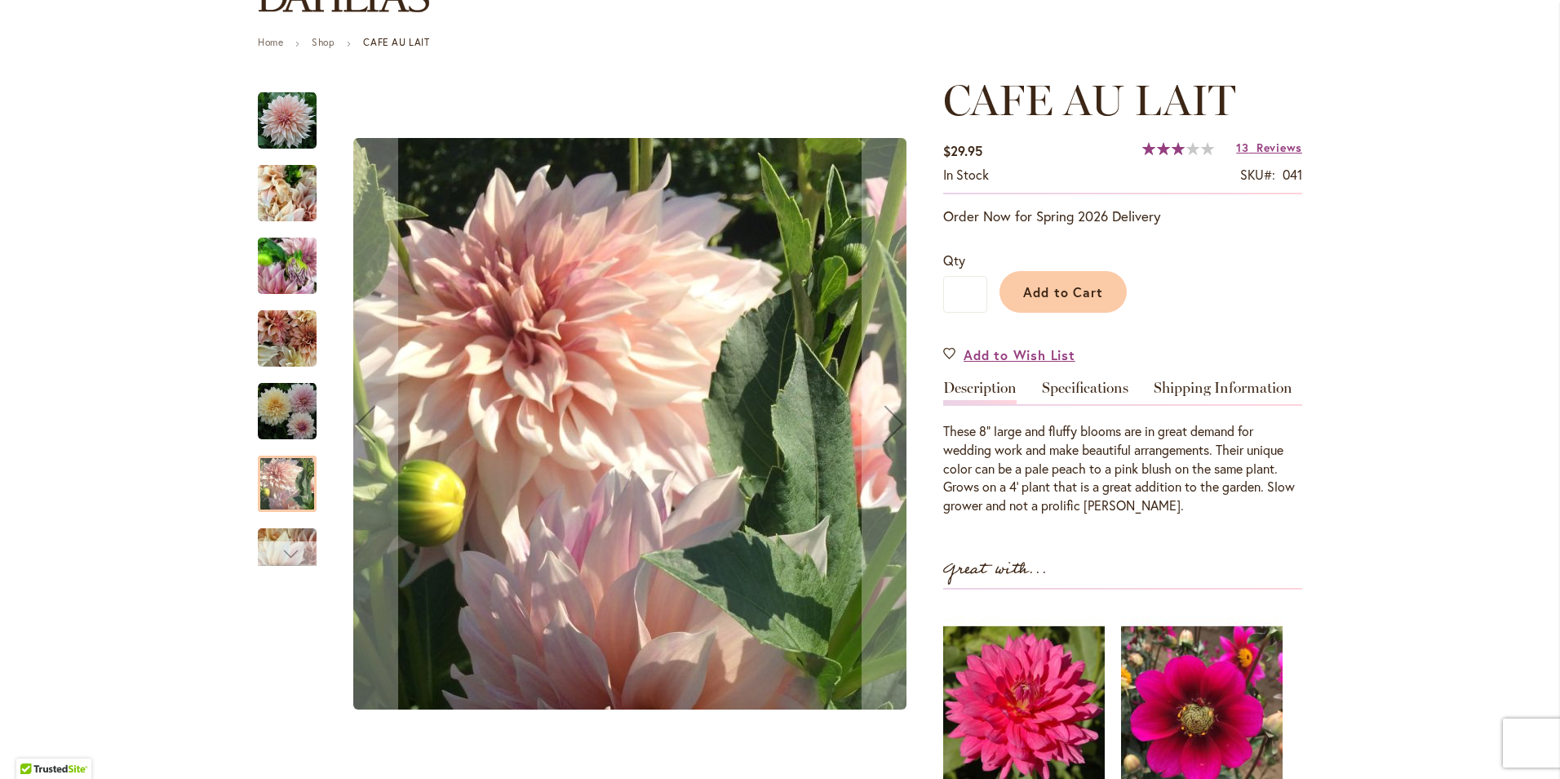
click at [282, 549] on div "Next" at bounding box center [287, 553] width 24 height 24
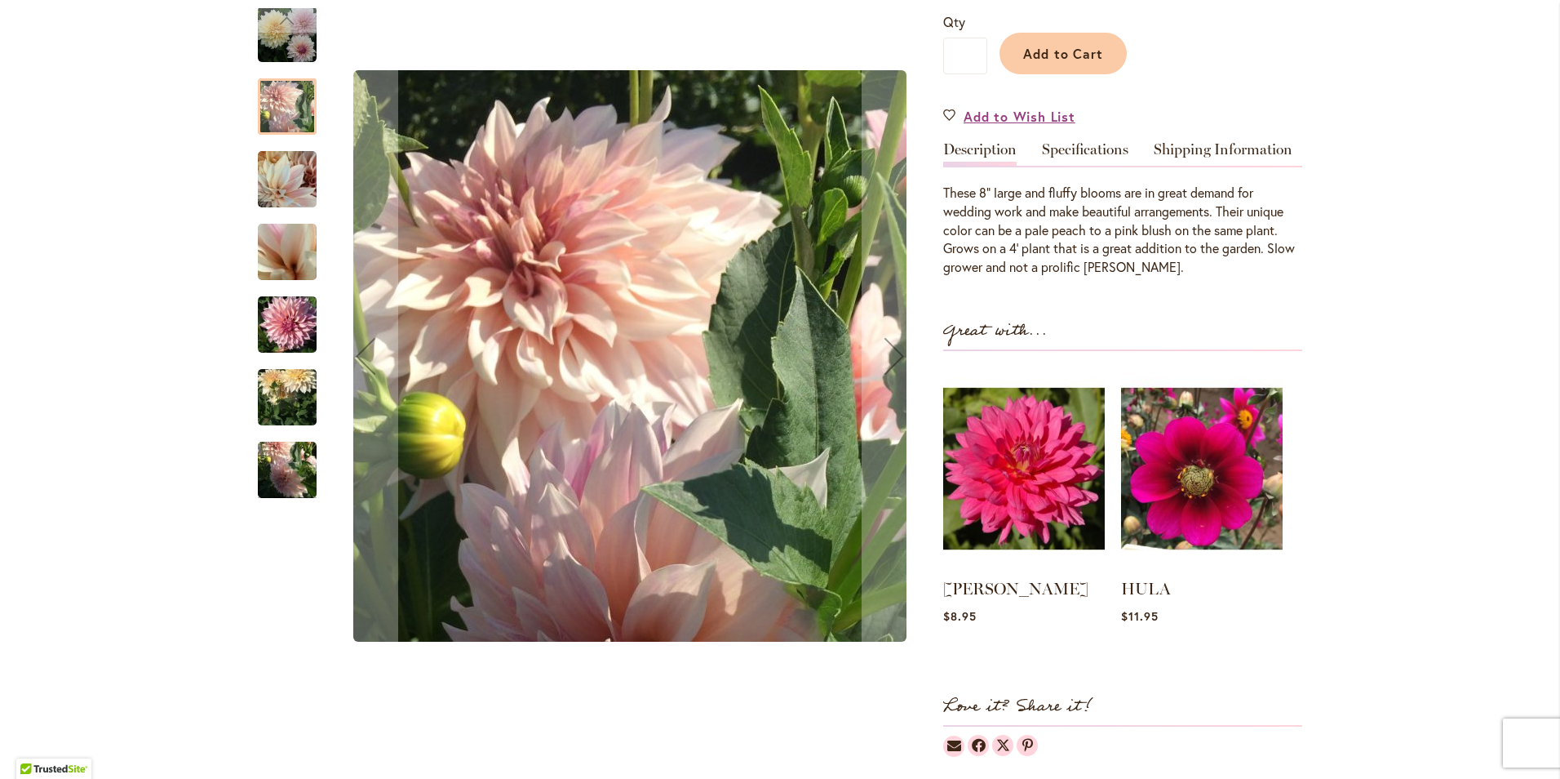
scroll to position [408, 0]
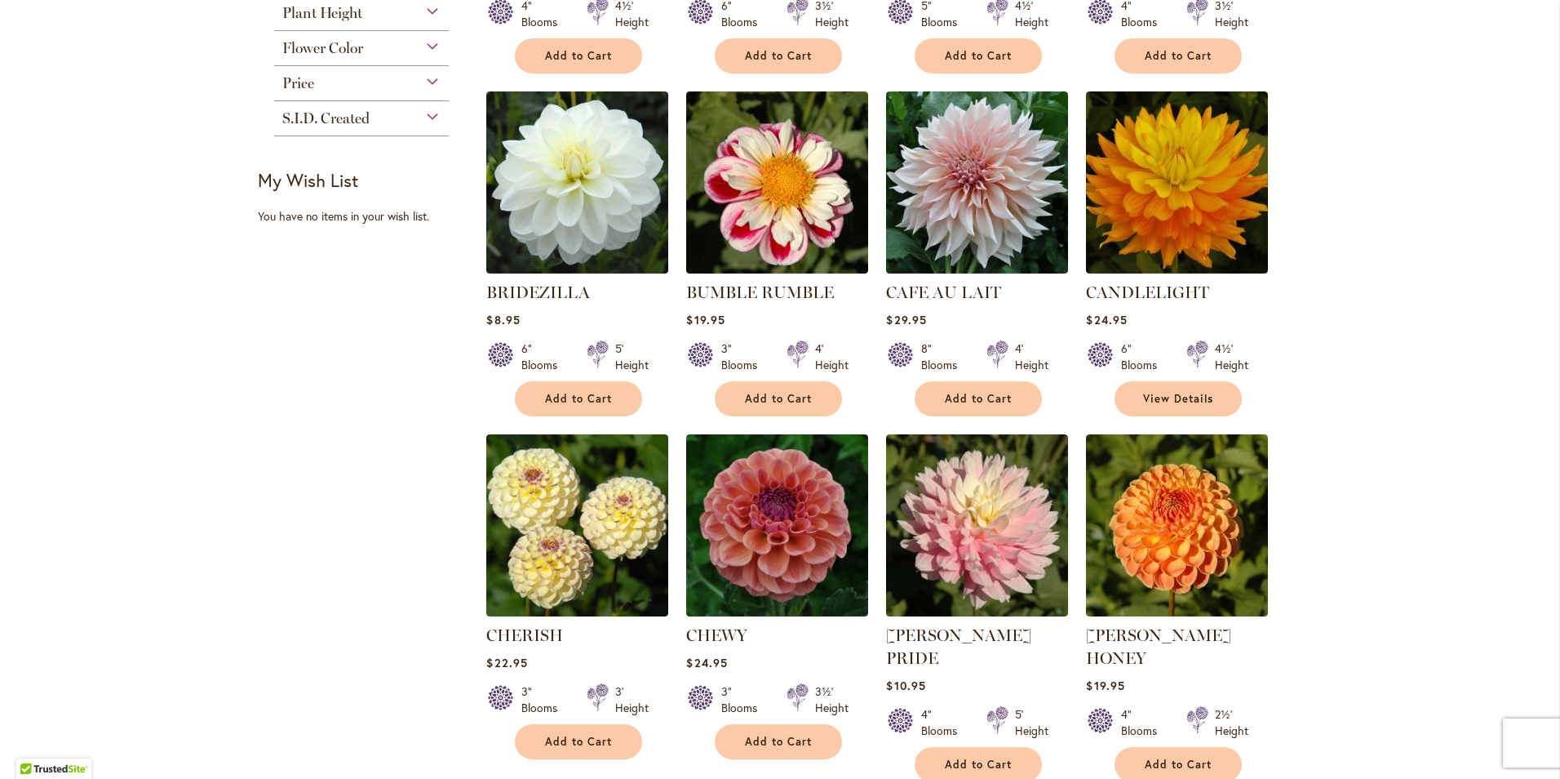
scroll to position [653, 0]
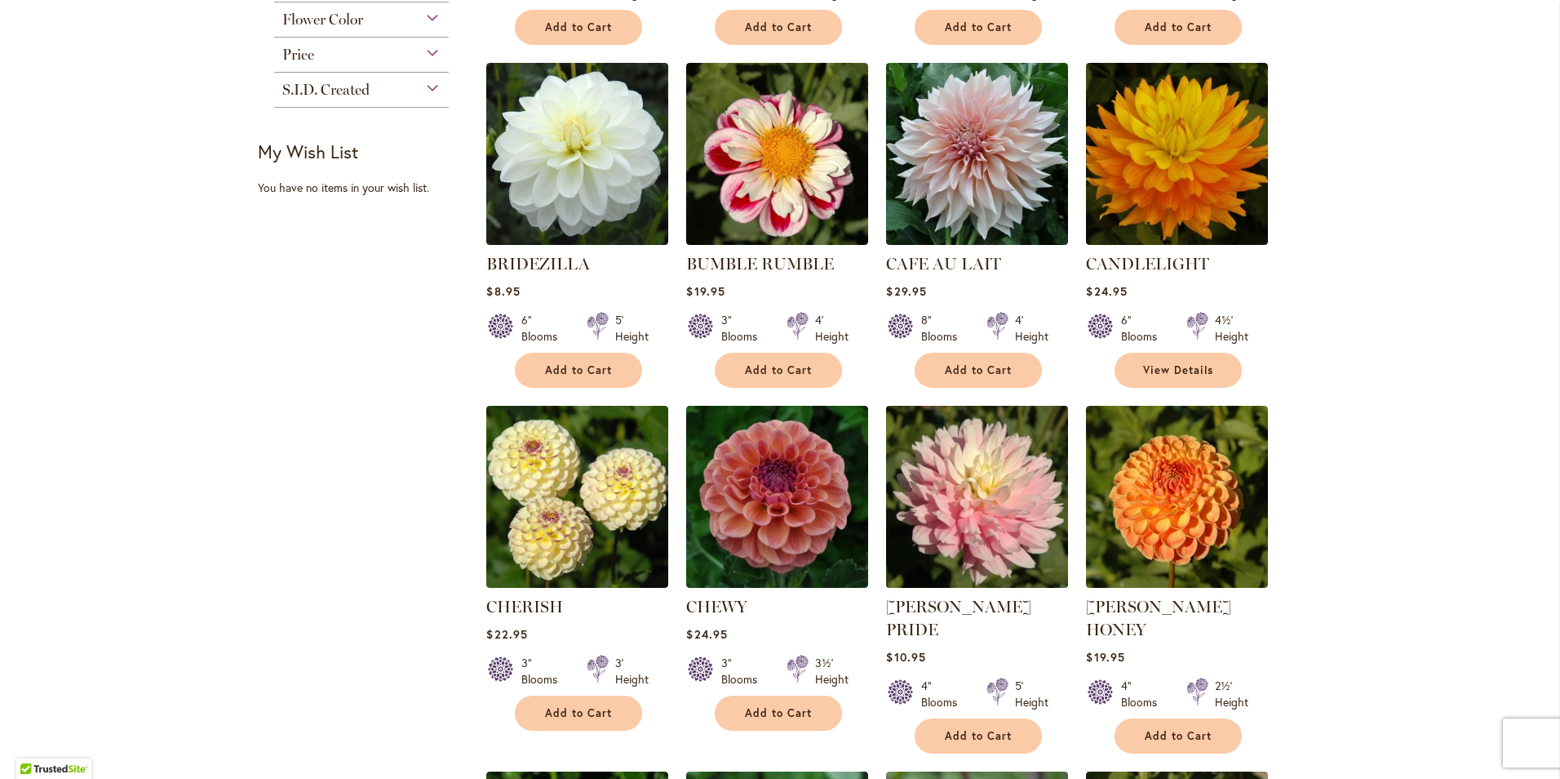
click at [972, 521] on img at bounding box center [977, 496] width 191 height 191
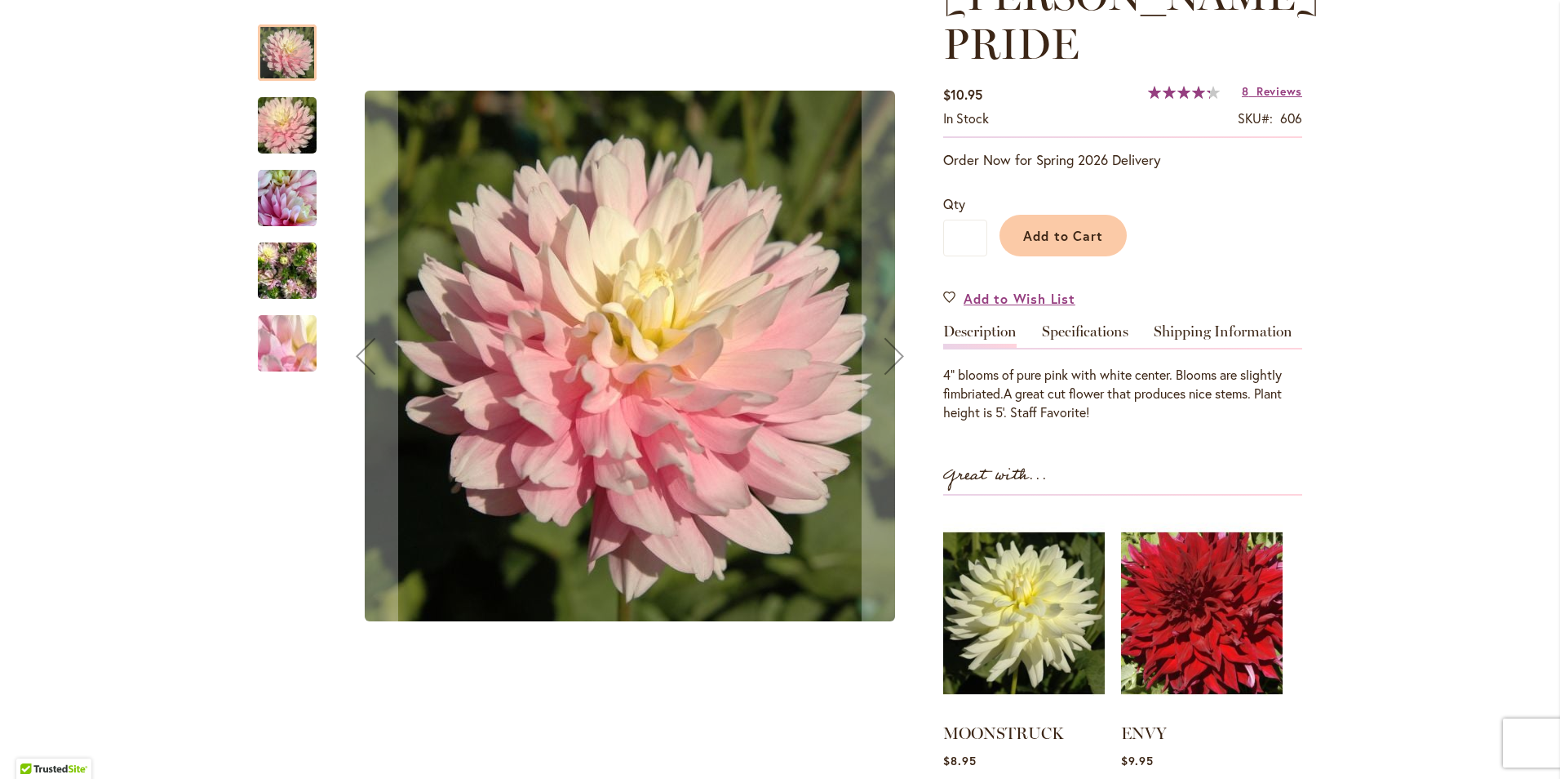
scroll to position [490, 0]
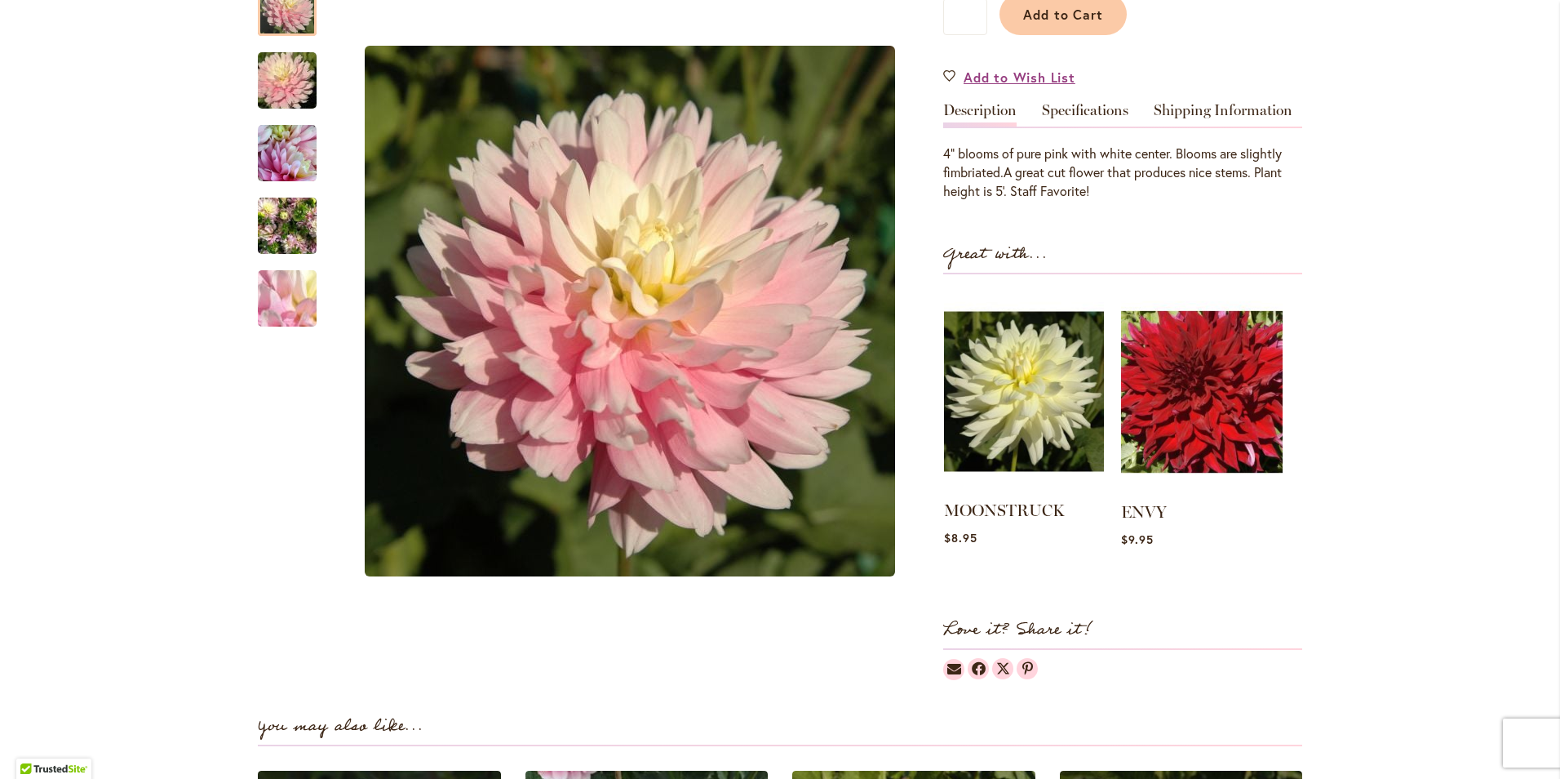
click at [1044, 407] on img at bounding box center [1024, 391] width 160 height 200
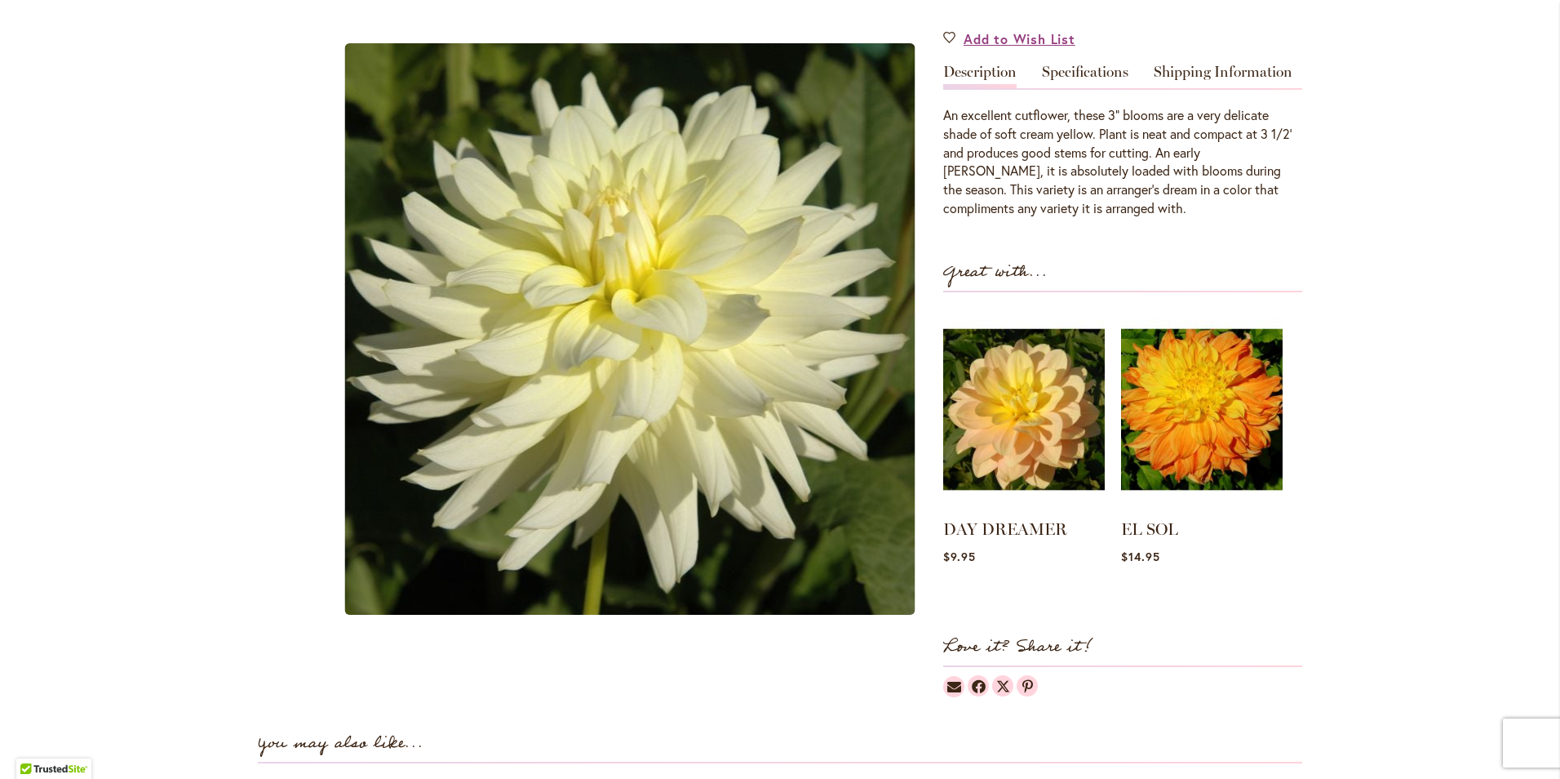
scroll to position [490, 0]
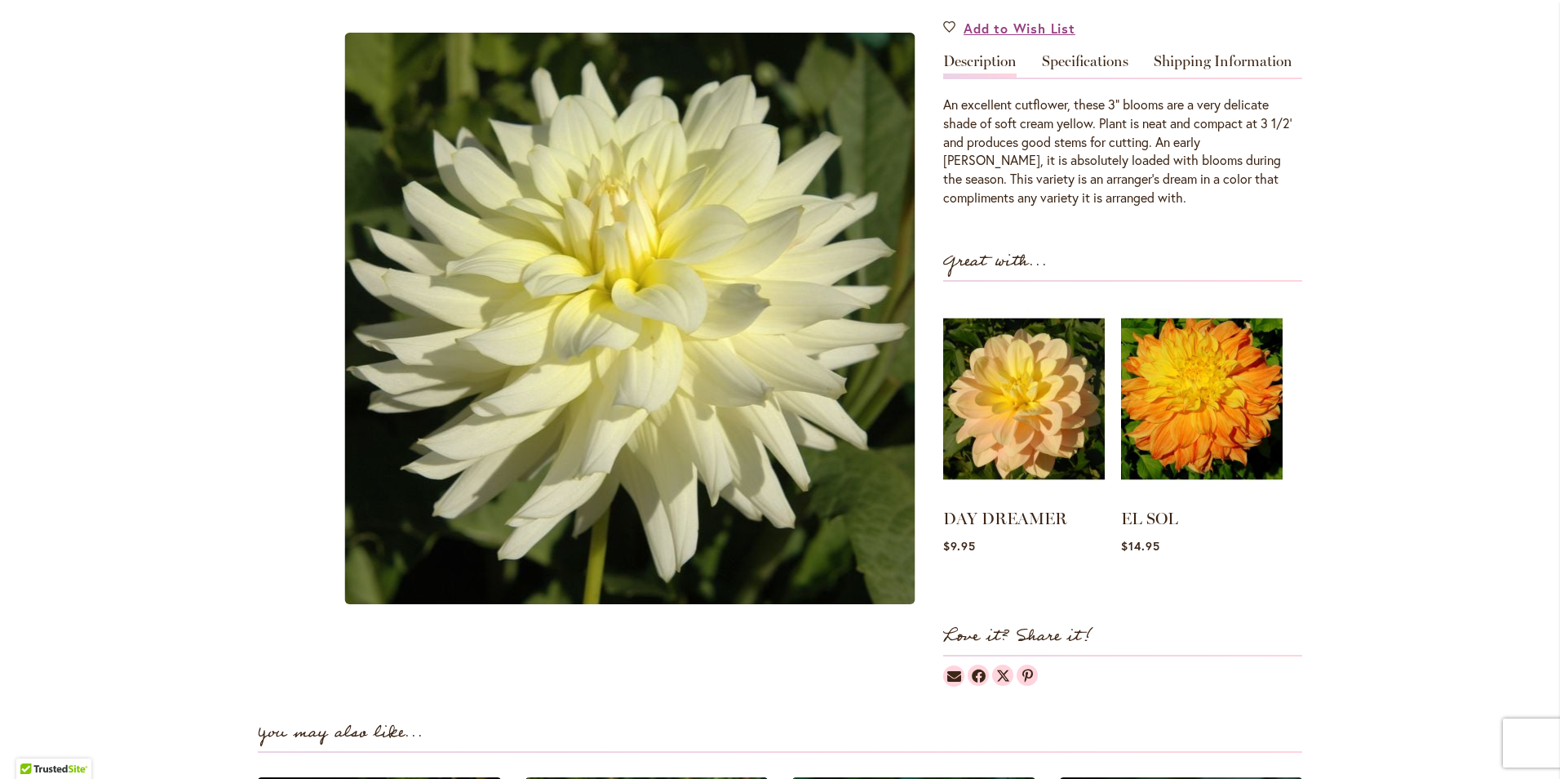
click at [735, 717] on div "You may also like..." at bounding box center [780, 728] width 1045 height 50
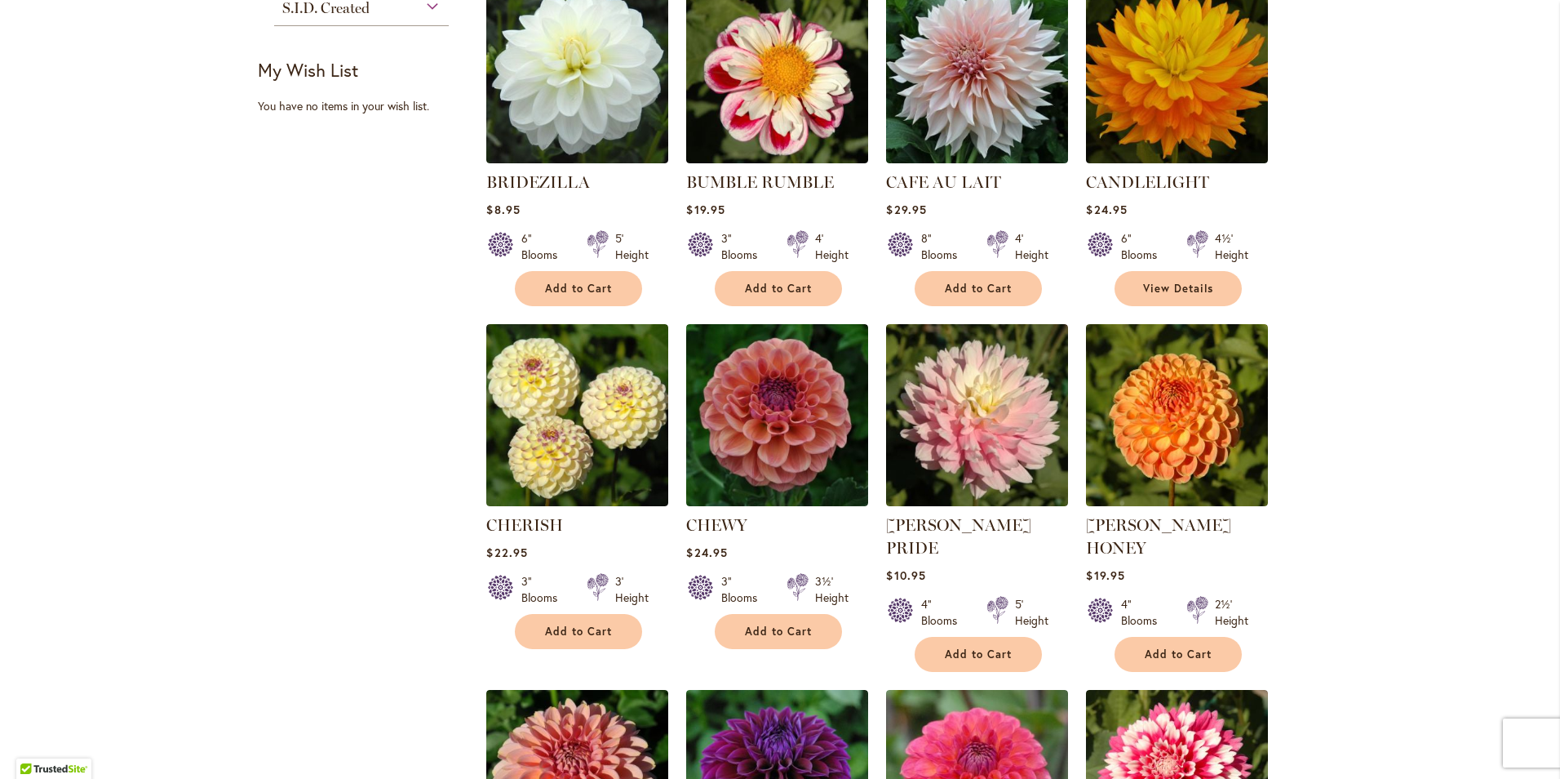
scroll to position [571, 0]
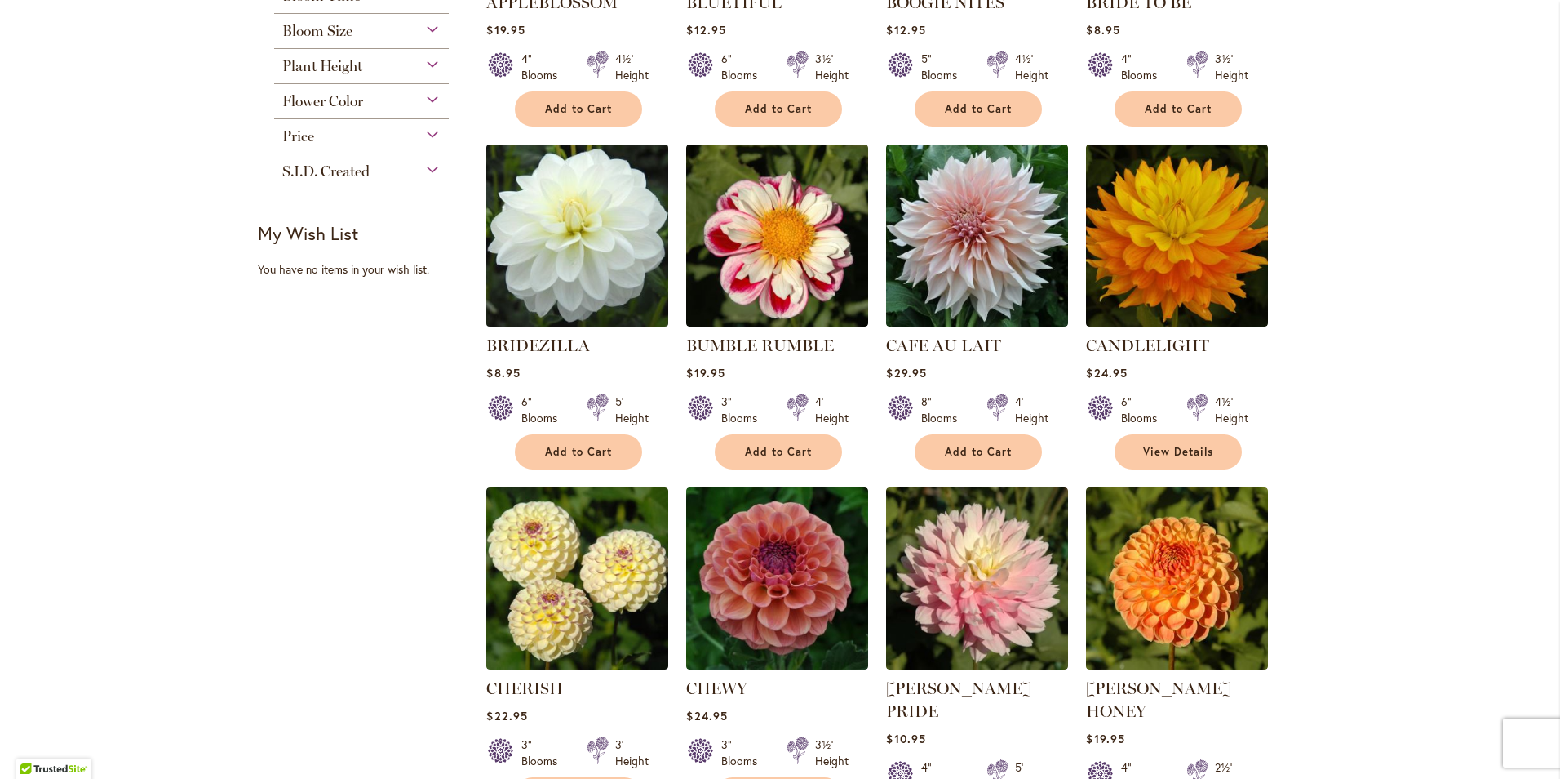
click at [571, 217] on img at bounding box center [577, 235] width 191 height 191
click at [604, 229] on img at bounding box center [577, 235] width 191 height 191
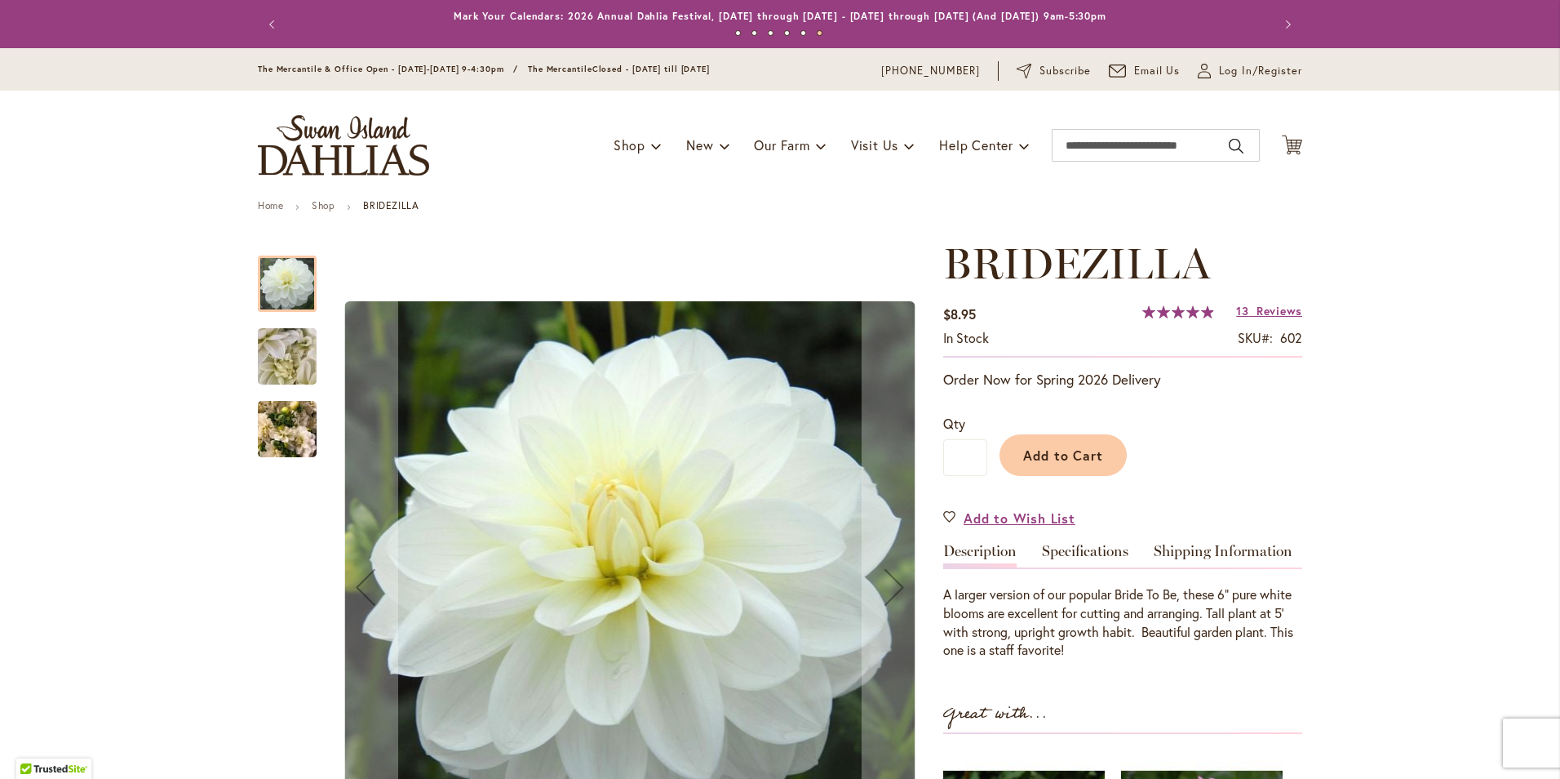
click at [253, 366] on img "BRIDEZILLA" at bounding box center [288, 357] width 118 height 88
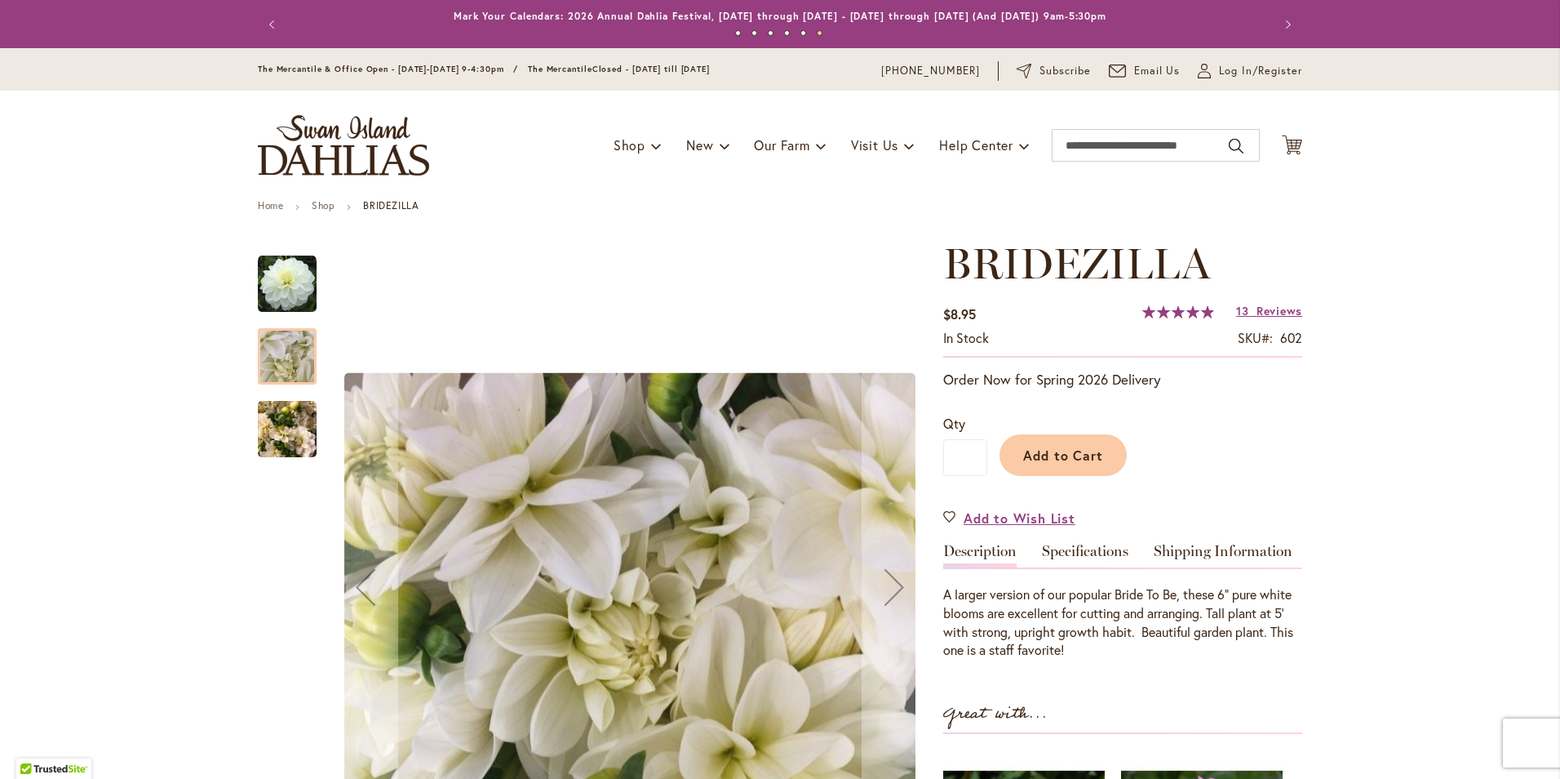
click at [274, 420] on img "BRIDEZILLA" at bounding box center [287, 429] width 59 height 78
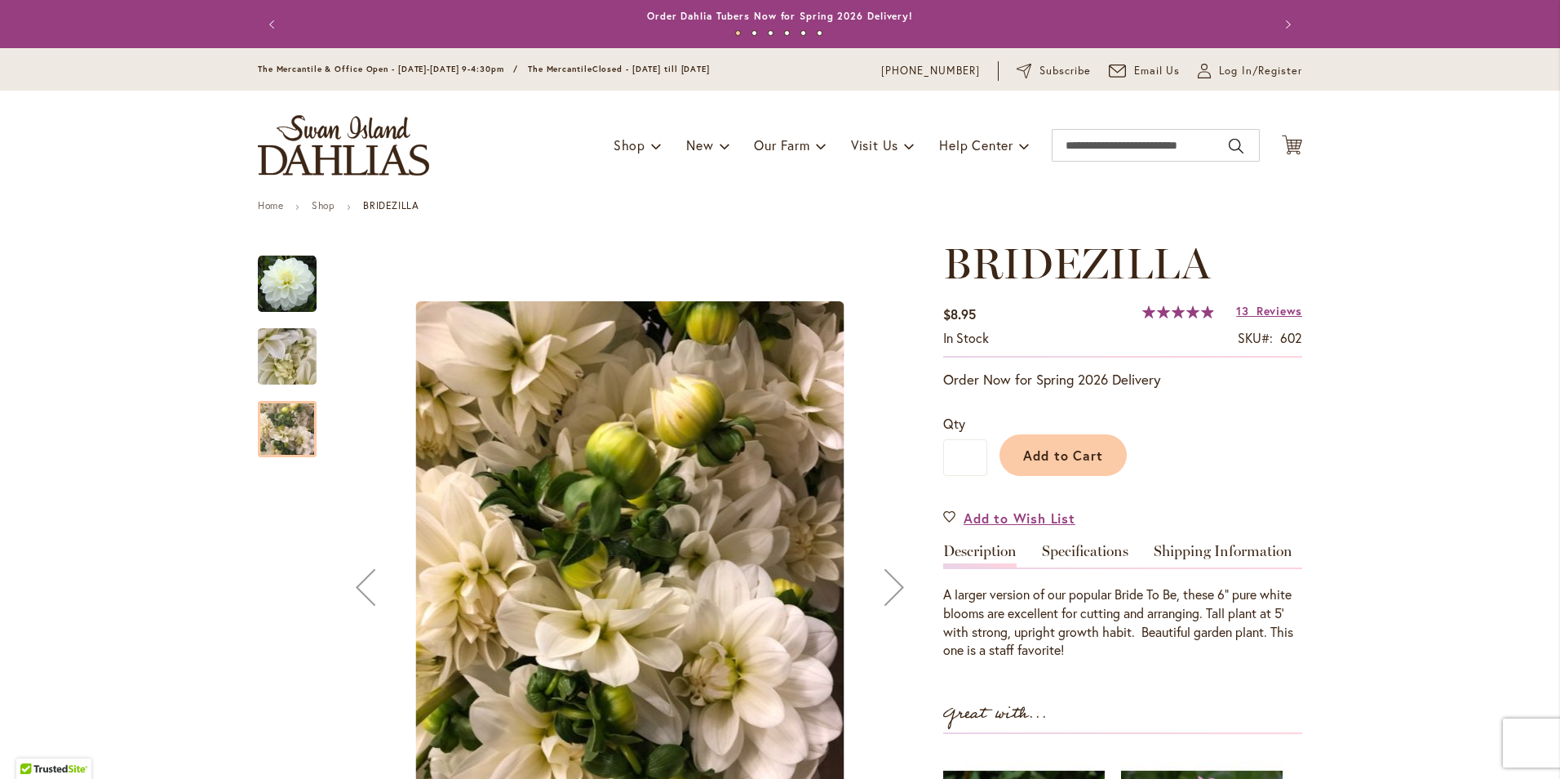
click at [270, 280] on img "BRIDEZILLA" at bounding box center [287, 284] width 59 height 59
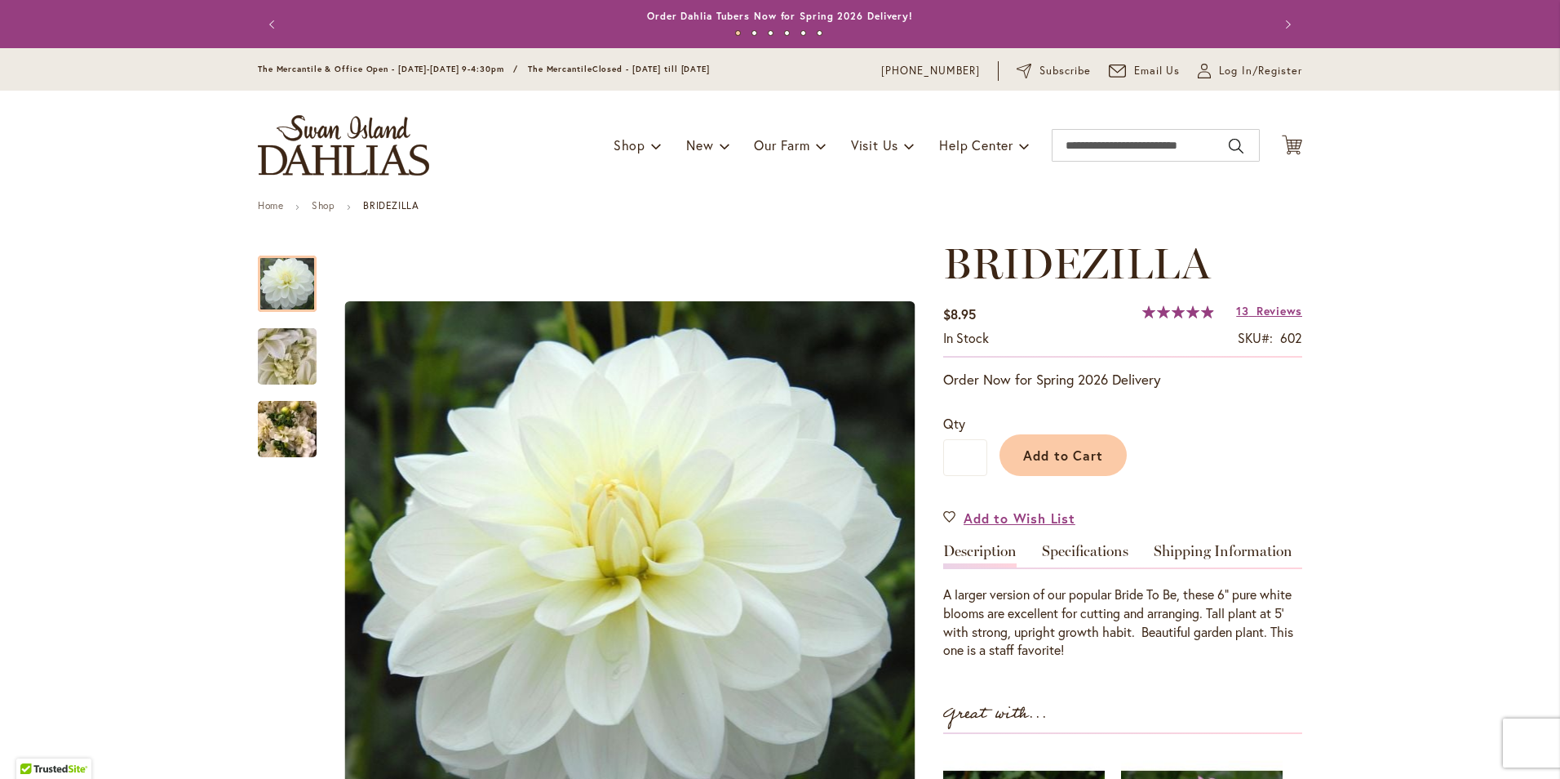
click at [1265, 312] on span "Reviews" at bounding box center [1280, 311] width 46 height 16
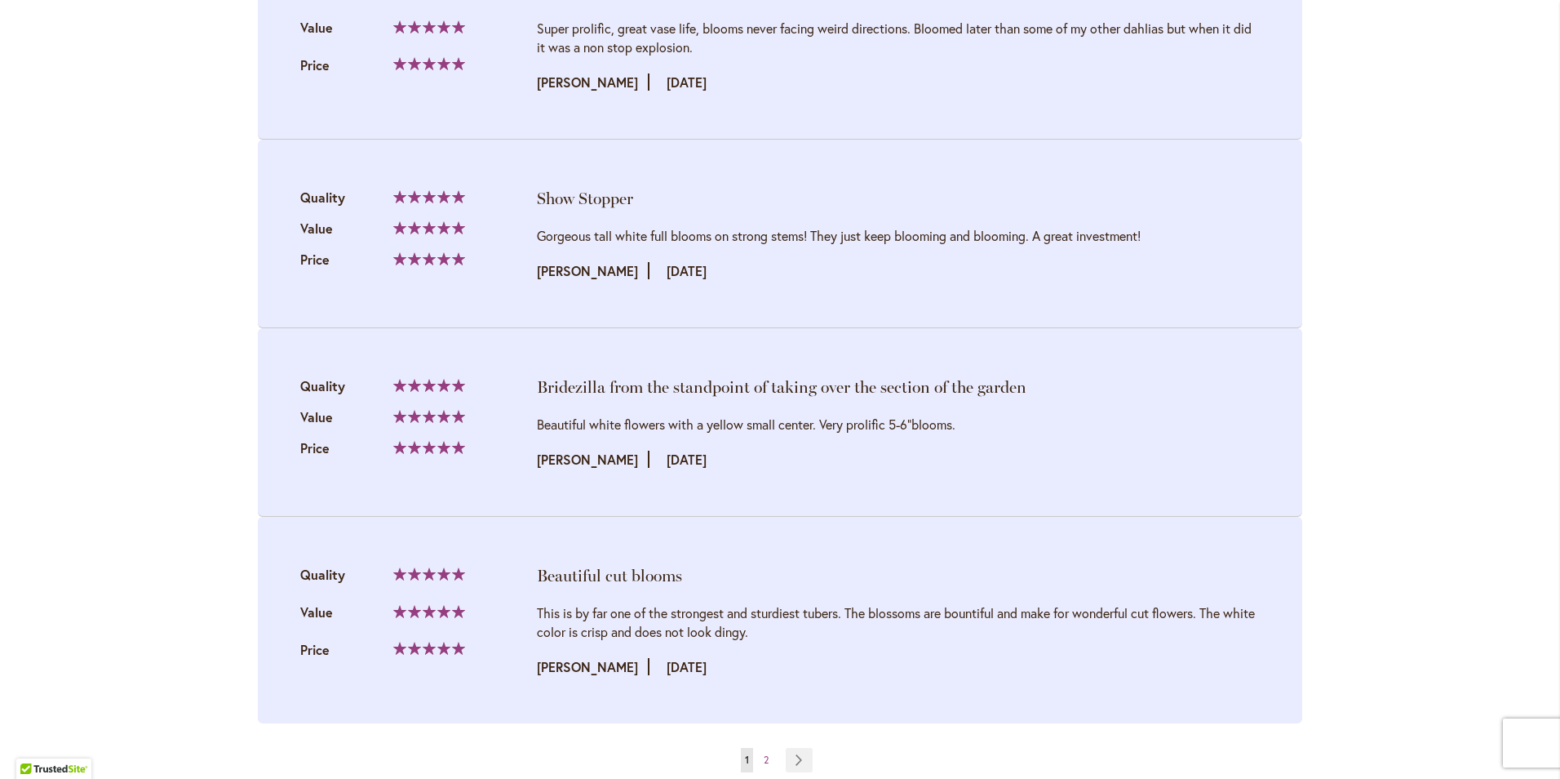
scroll to position [3040, 0]
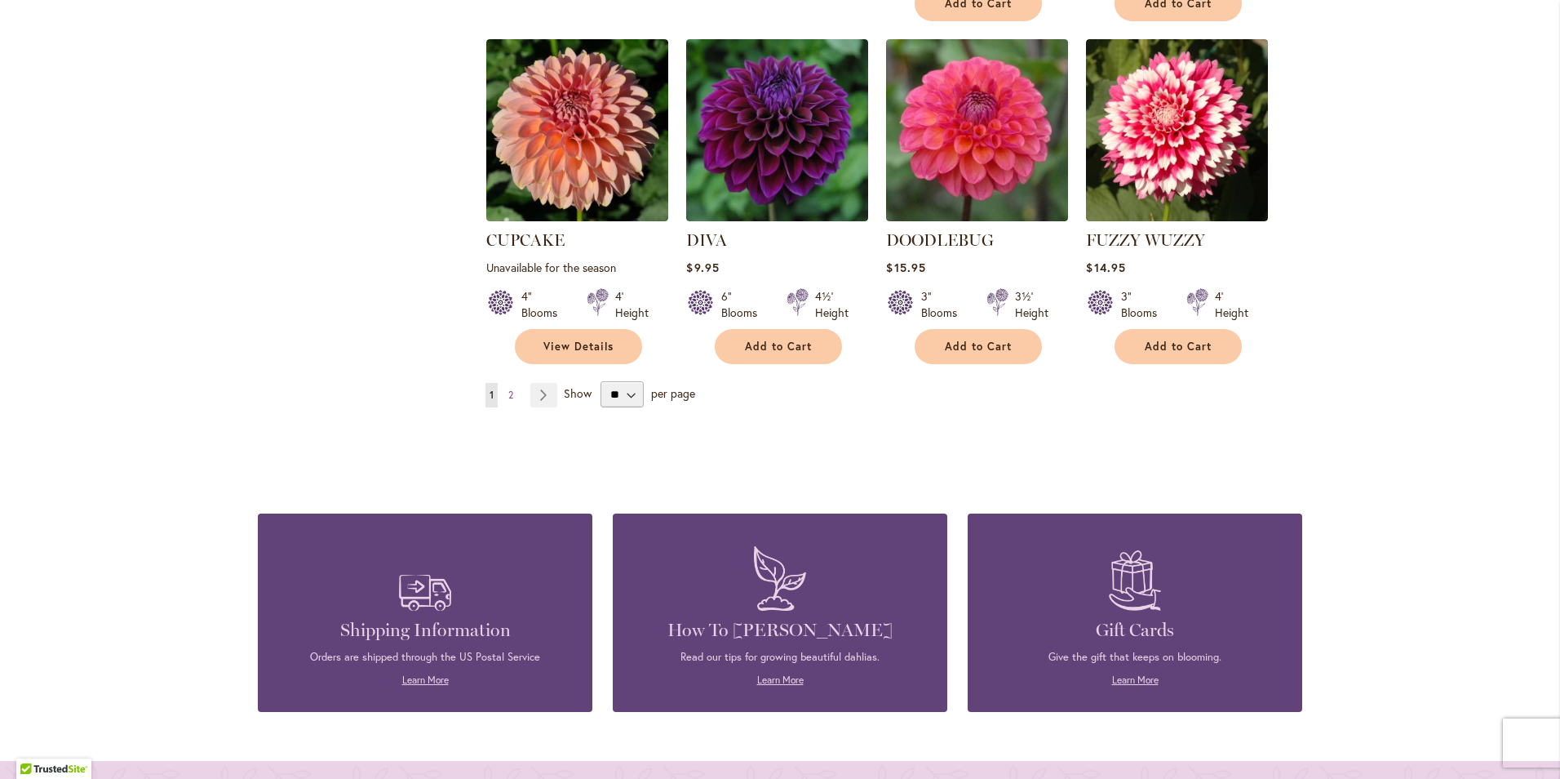
scroll to position [1387, 0]
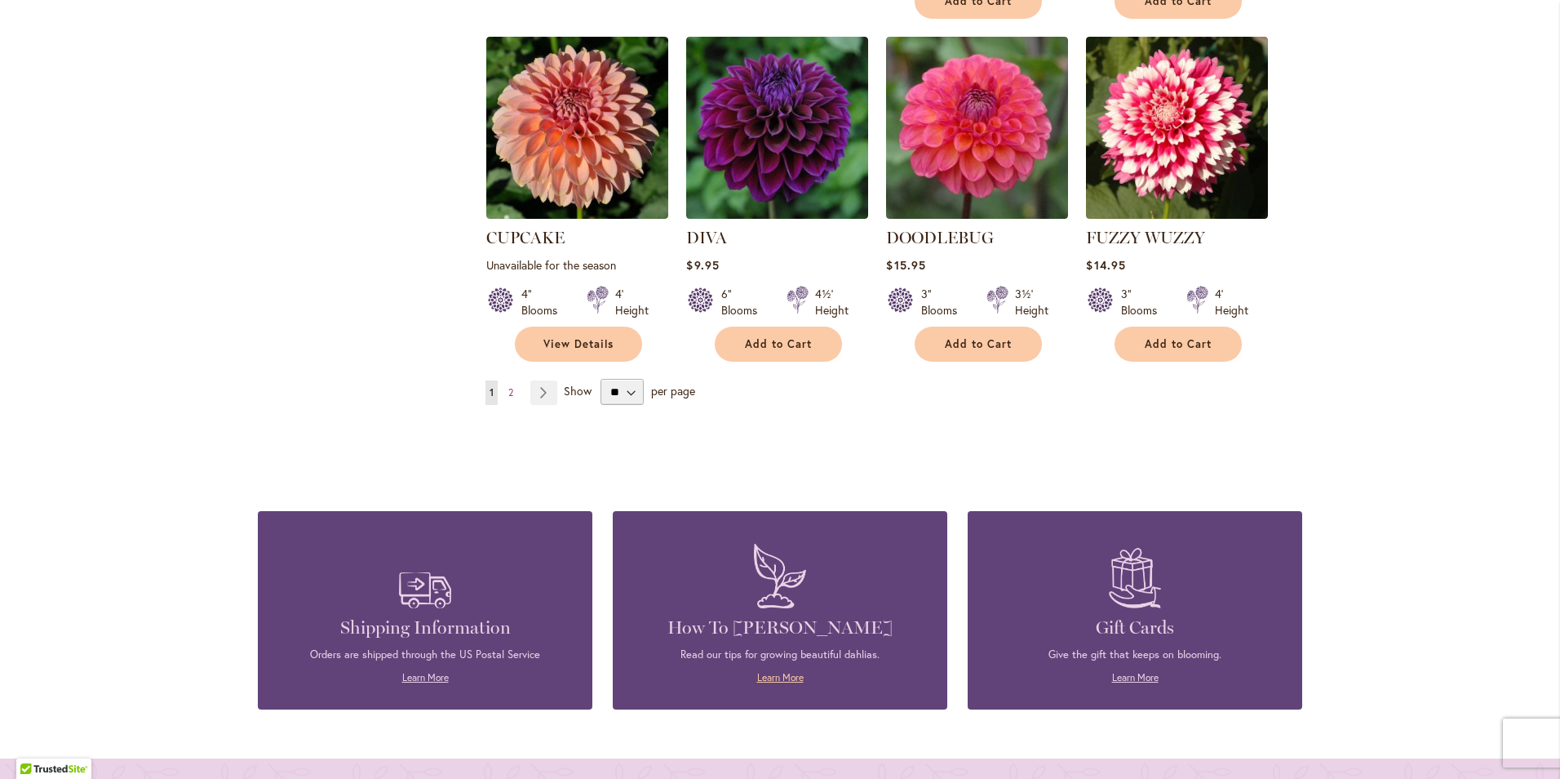
click at [766, 671] on link "Learn More" at bounding box center [780, 677] width 47 height 12
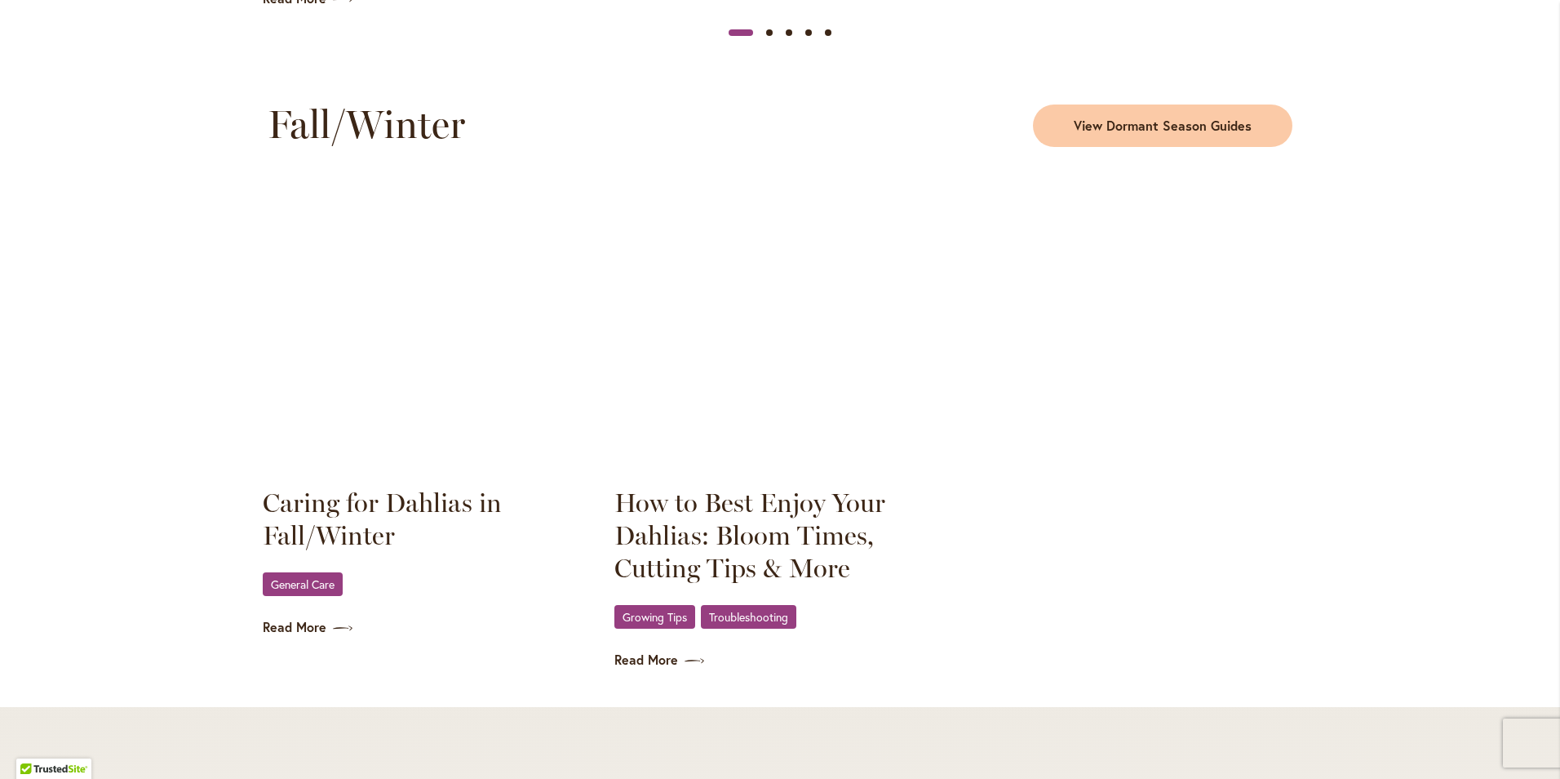
scroll to position [2122, 0]
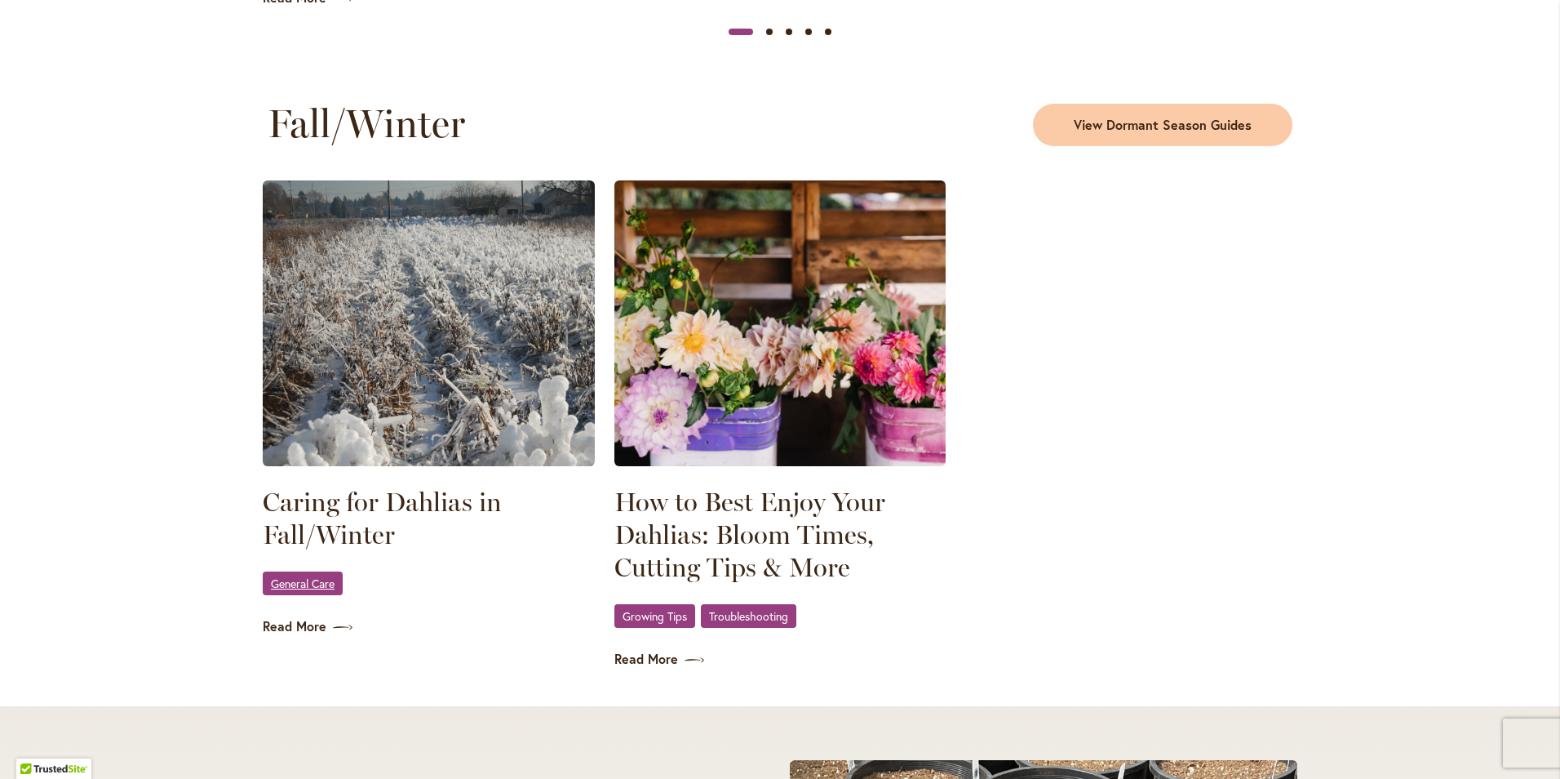
click at [296, 579] on span "General Care" at bounding box center [303, 583] width 64 height 11
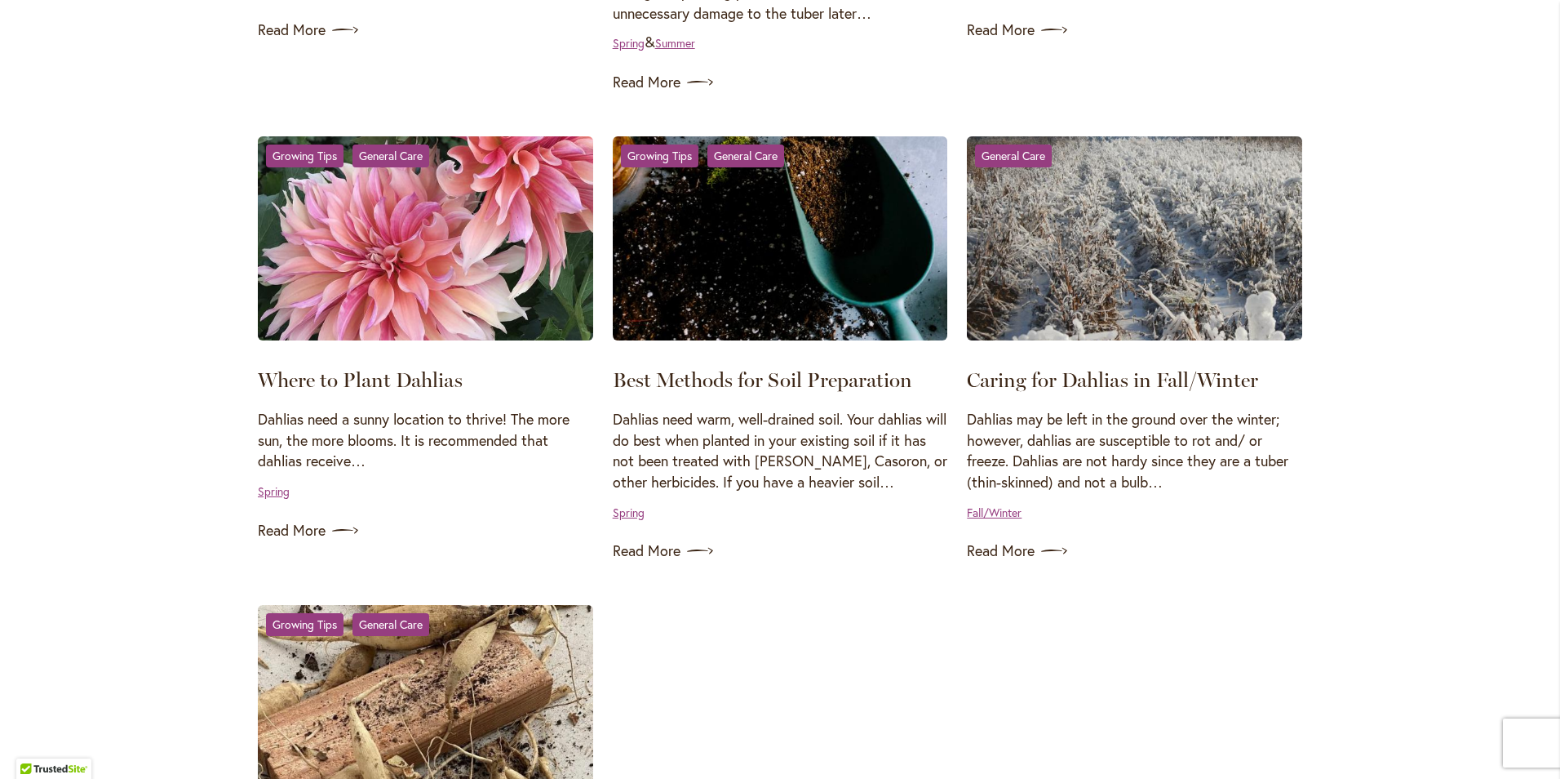
scroll to position [1224, 0]
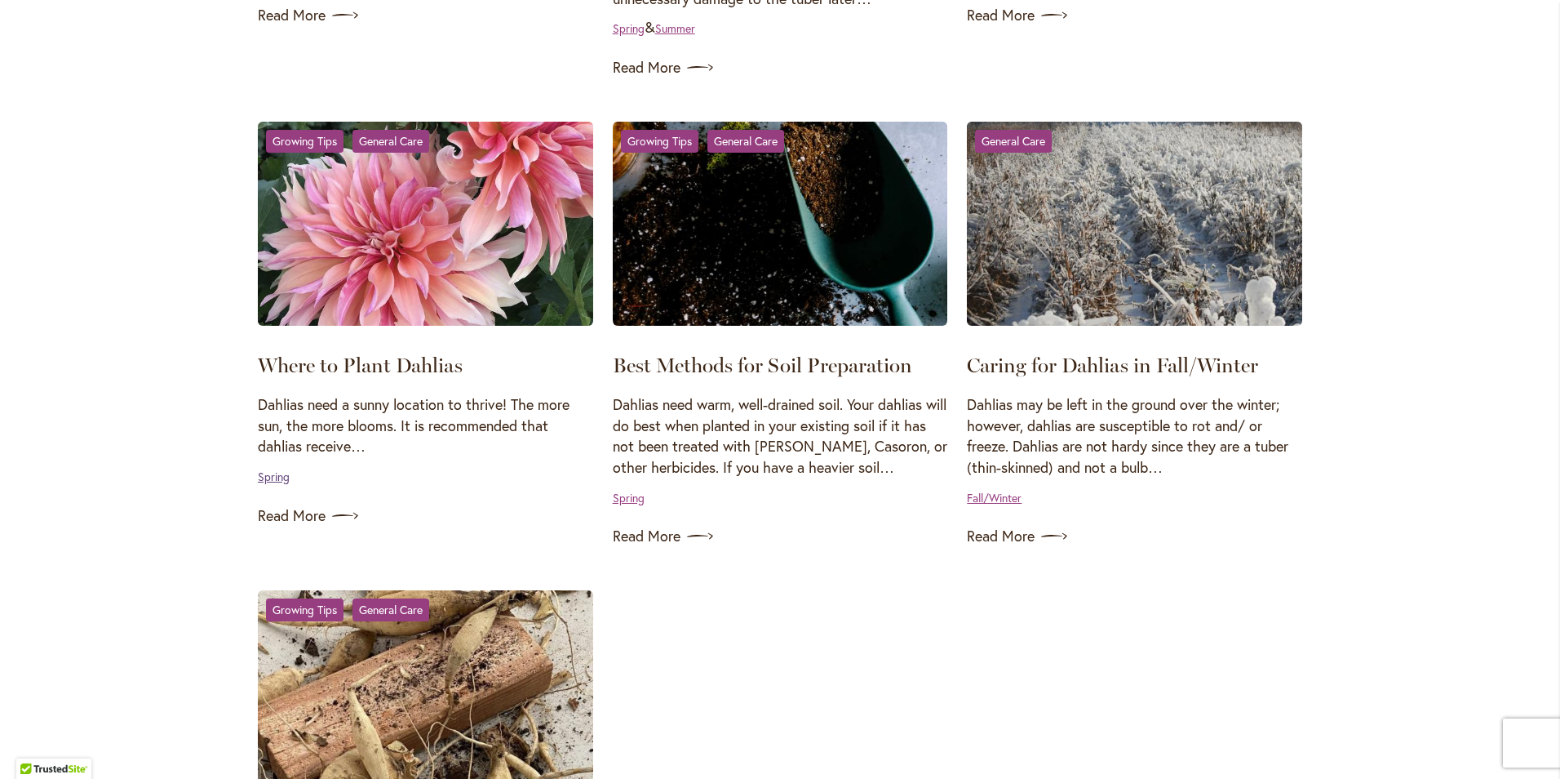
click at [275, 477] on link "Spring" at bounding box center [274, 476] width 32 height 16
click at [343, 446] on p "Dahlias need a sunny location to thrive! The more sun, the more blooms. It is r…" at bounding box center [425, 425] width 335 height 63
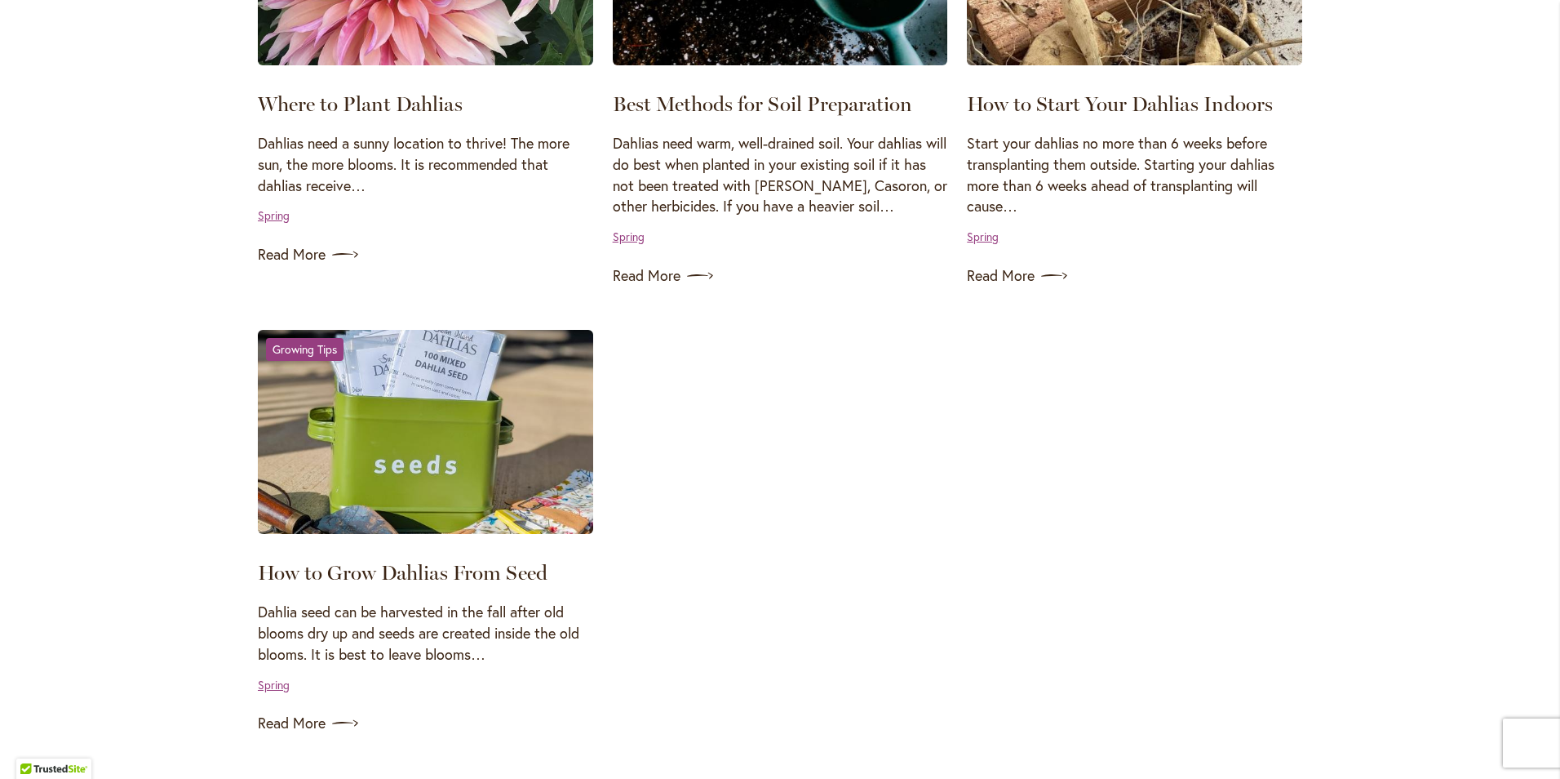
scroll to position [1306, 0]
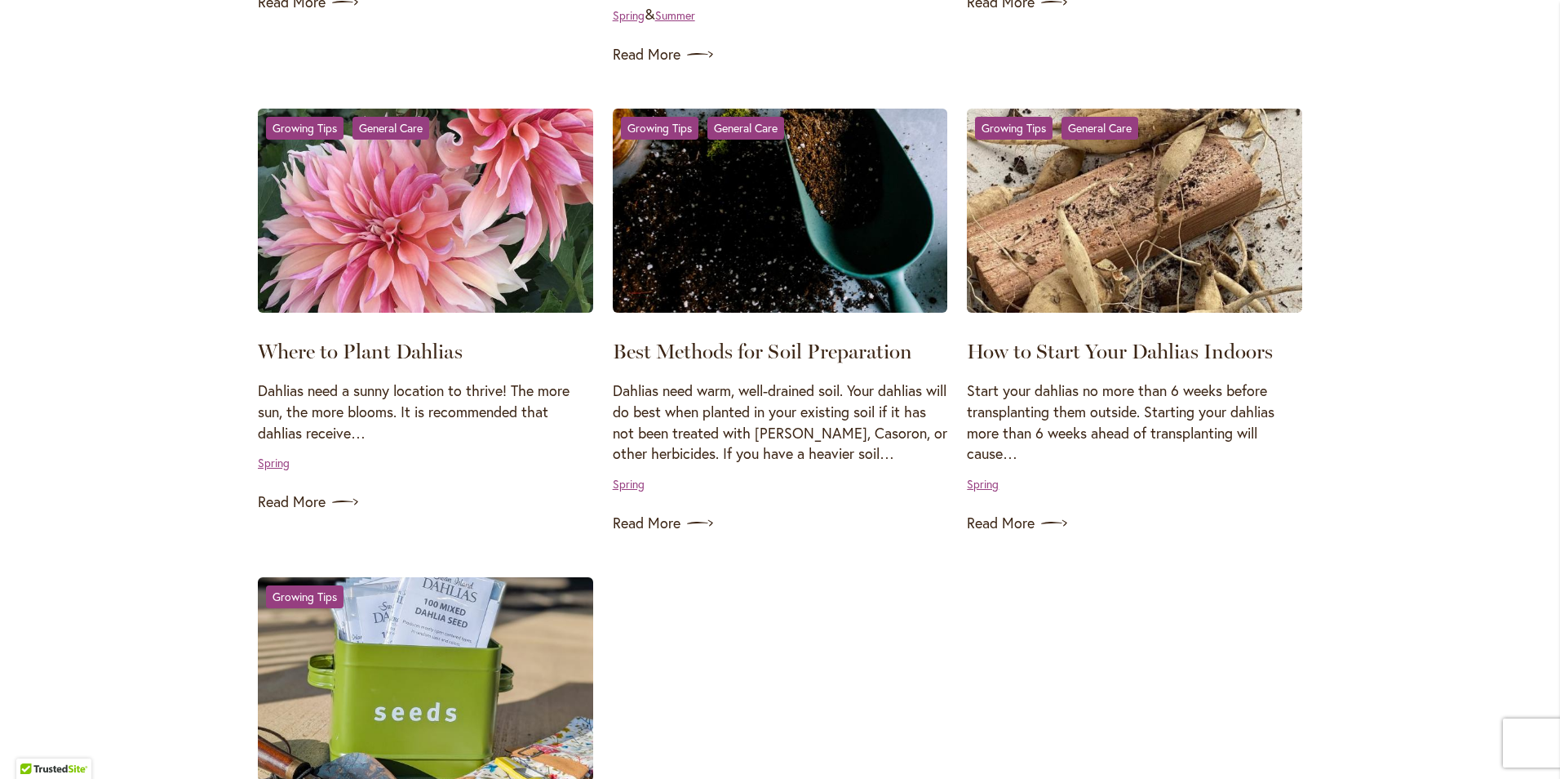
click at [842, 458] on p "Dahlias need warm, well-drained soil. Your dahlias will do best when planted in…" at bounding box center [780, 422] width 335 height 84
click at [711, 524] on link "Read More" at bounding box center [780, 523] width 335 height 26
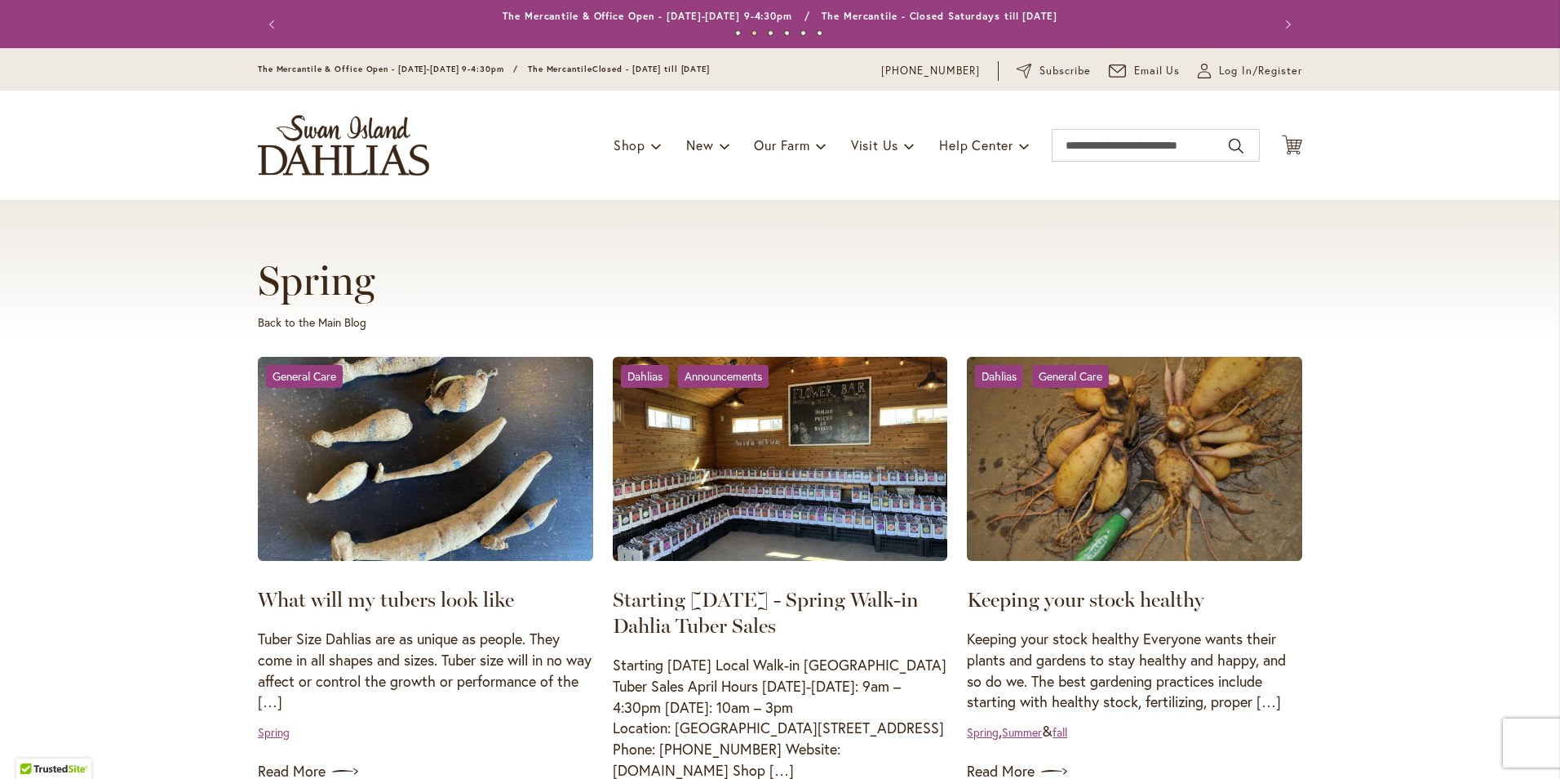
click at [800, 455] on img at bounding box center [780, 459] width 335 height 204
click at [878, 508] on img at bounding box center [780, 459] width 335 height 204
